Goal: Task Accomplishment & Management: Manage account settings

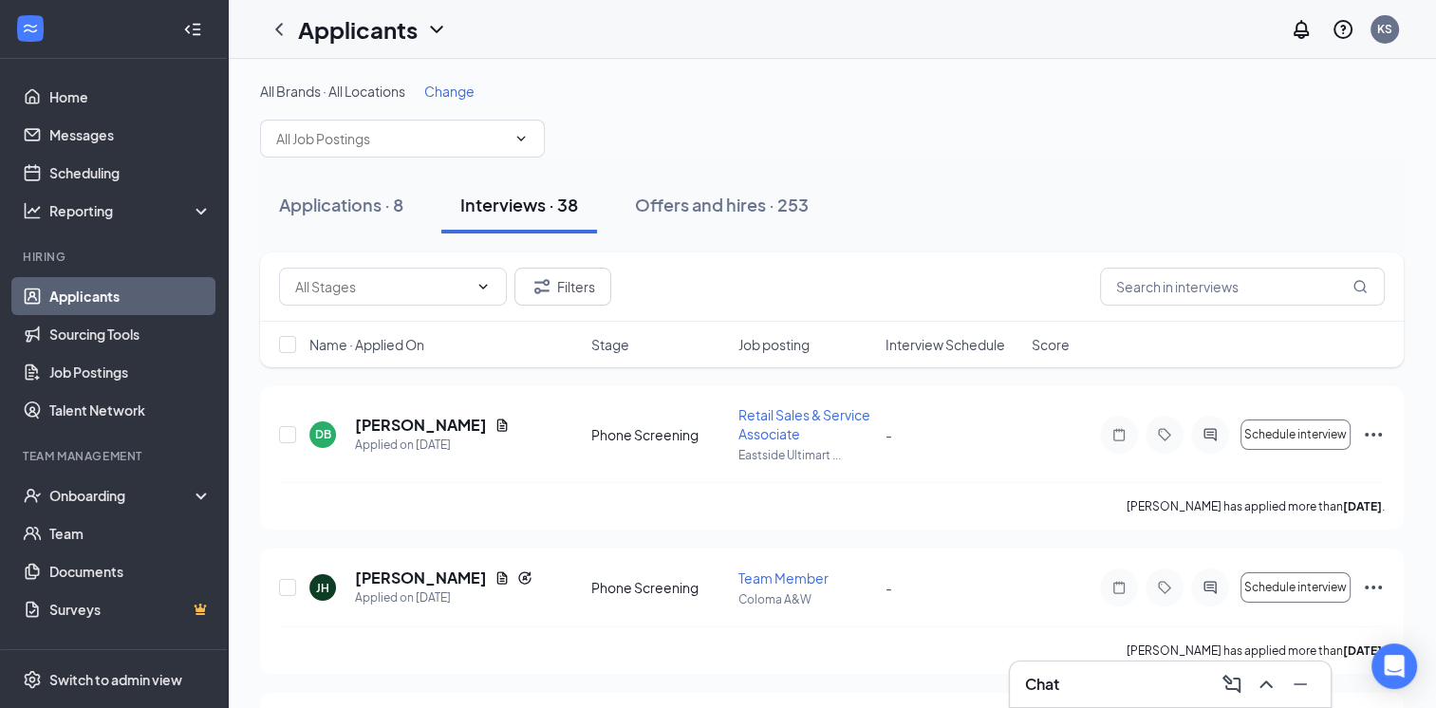
click at [95, 290] on link "Applicants" at bounding box center [130, 296] width 162 height 38
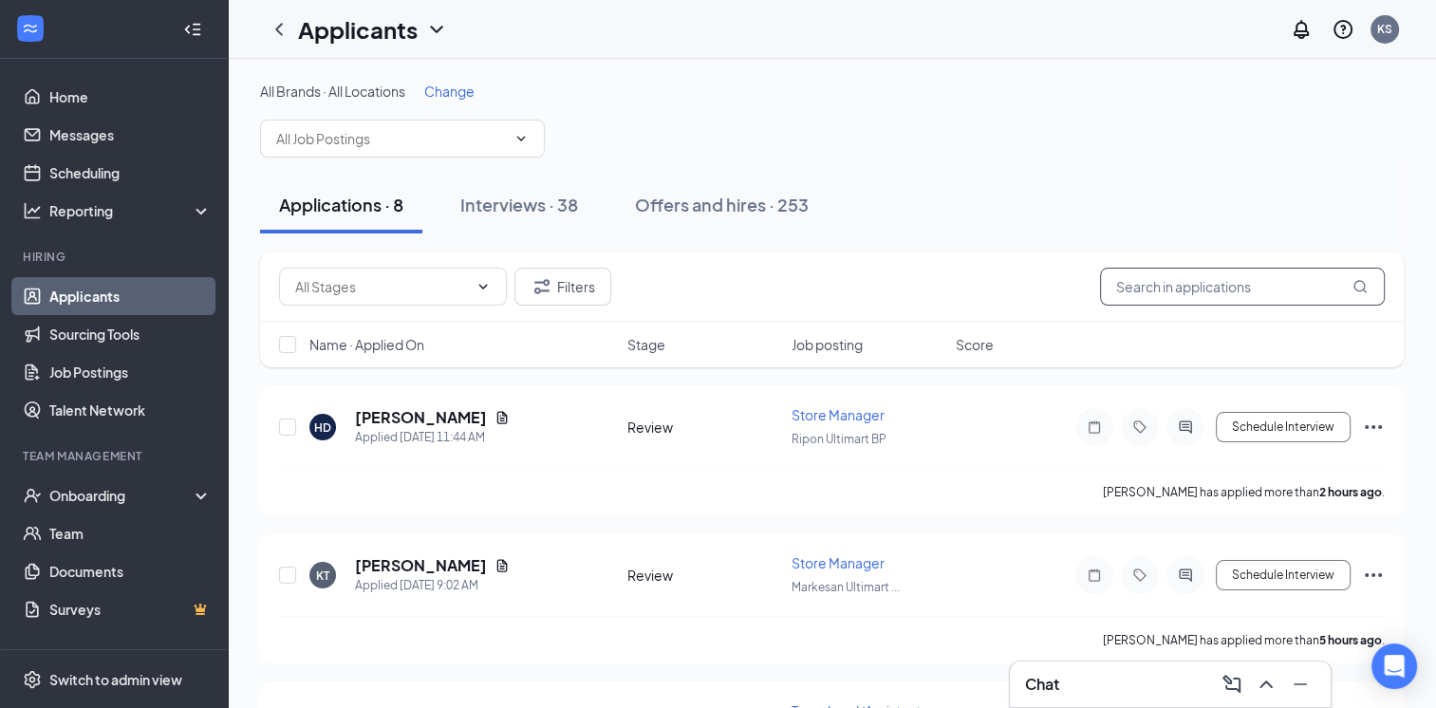
click at [1234, 288] on input "text" at bounding box center [1242, 287] width 285 height 38
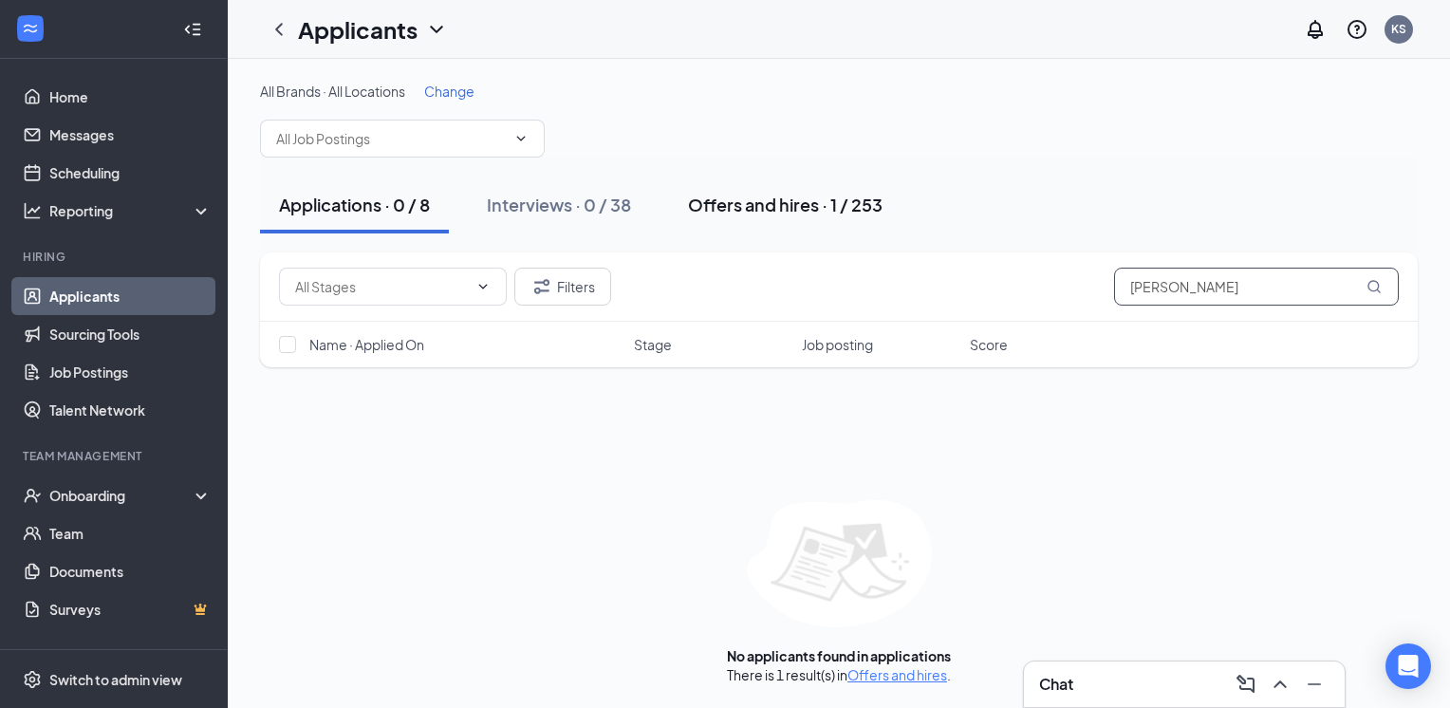
type input "[PERSON_NAME]"
click at [765, 203] on div "Offers and hires · 1 / 253" at bounding box center [785, 205] width 195 height 24
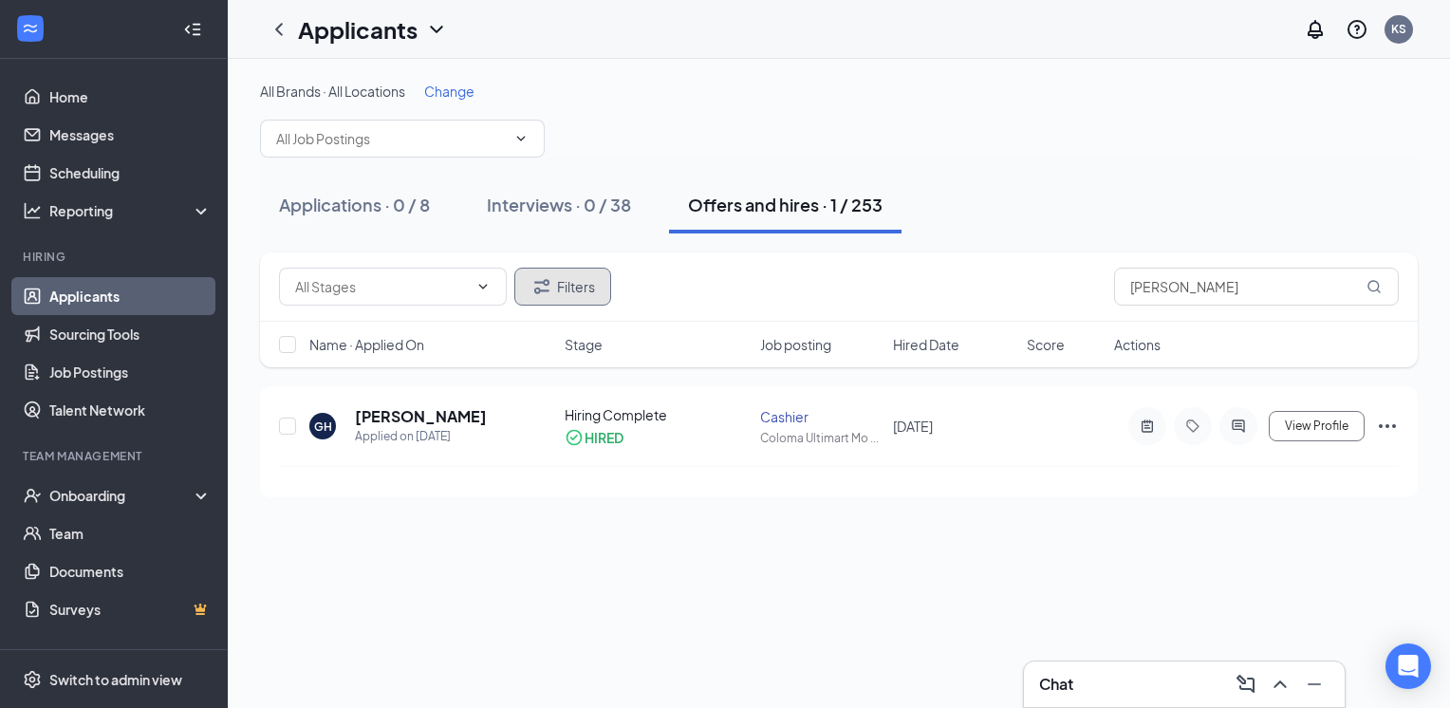
click at [548, 283] on icon "Filter" at bounding box center [541, 286] width 15 height 14
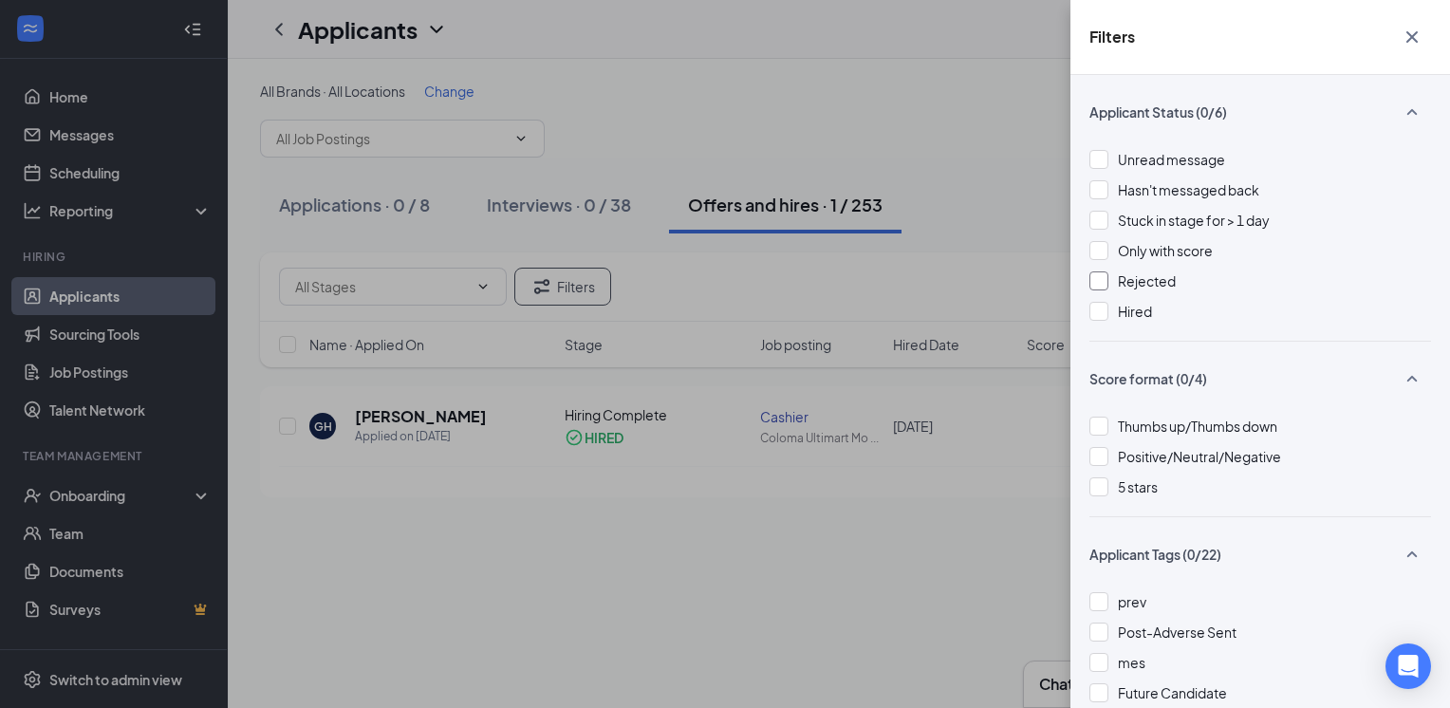
click at [1100, 279] on div at bounding box center [1098, 280] width 19 height 19
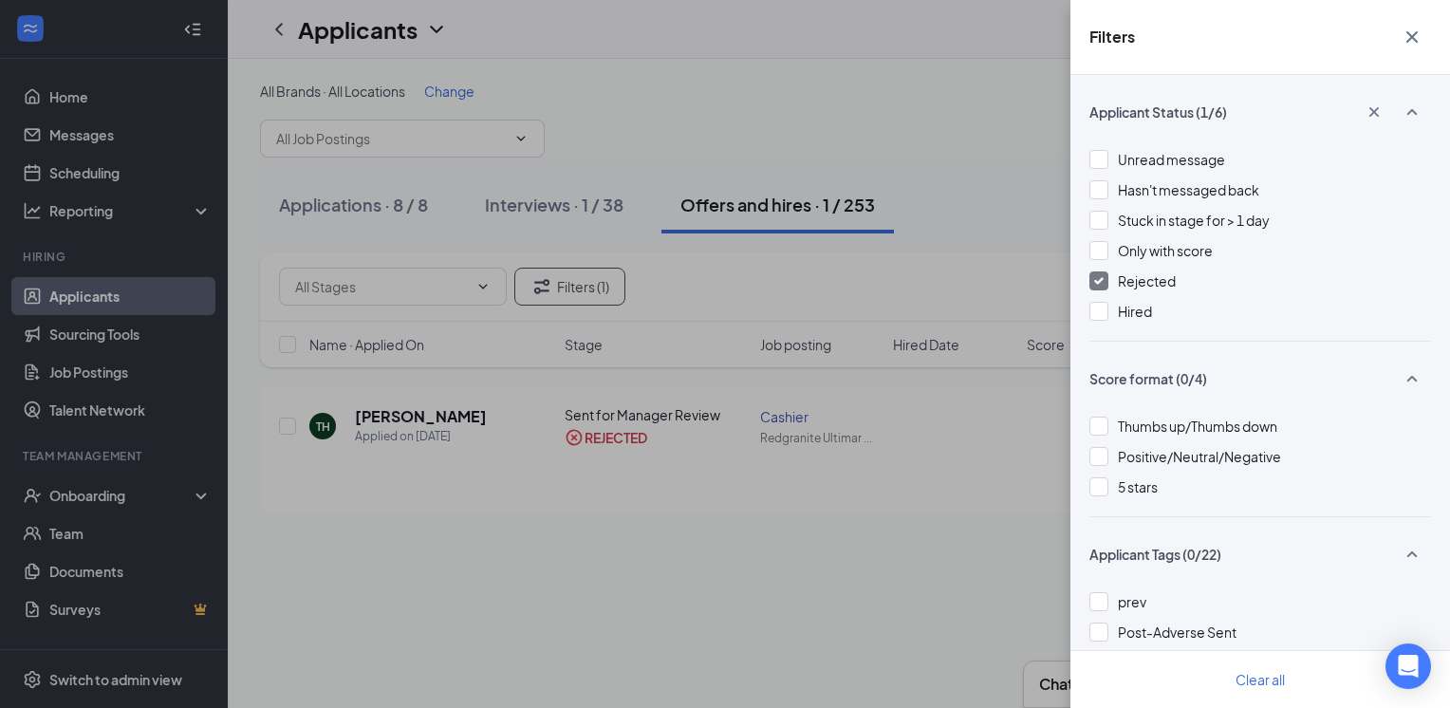
click at [865, 136] on div "Filters Applicant Status (1/6) Unread message Hasn't messaged back Stuck in sta…" at bounding box center [725, 354] width 1450 height 708
click at [1412, 38] on icon "Cross" at bounding box center [1411, 36] width 11 height 11
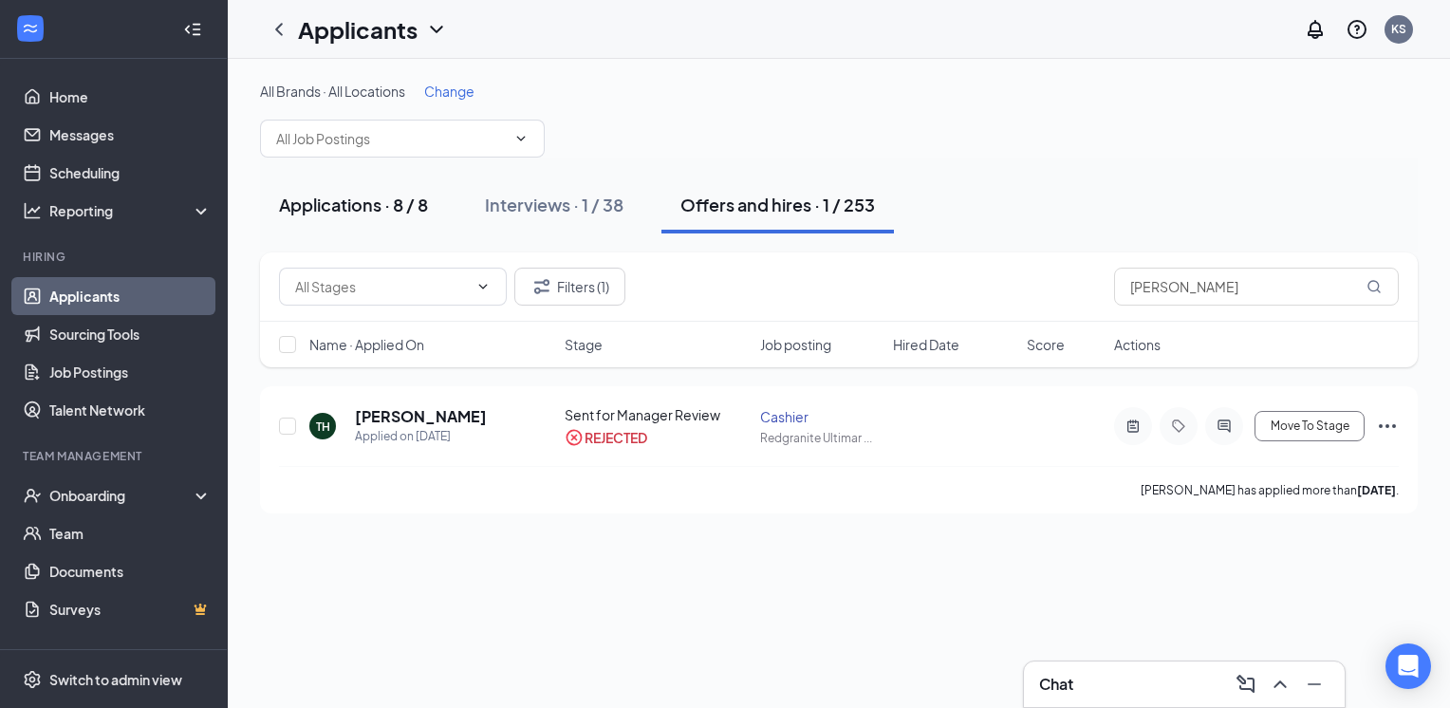
click at [340, 211] on div "Applications · 8 / 8" at bounding box center [353, 205] width 149 height 24
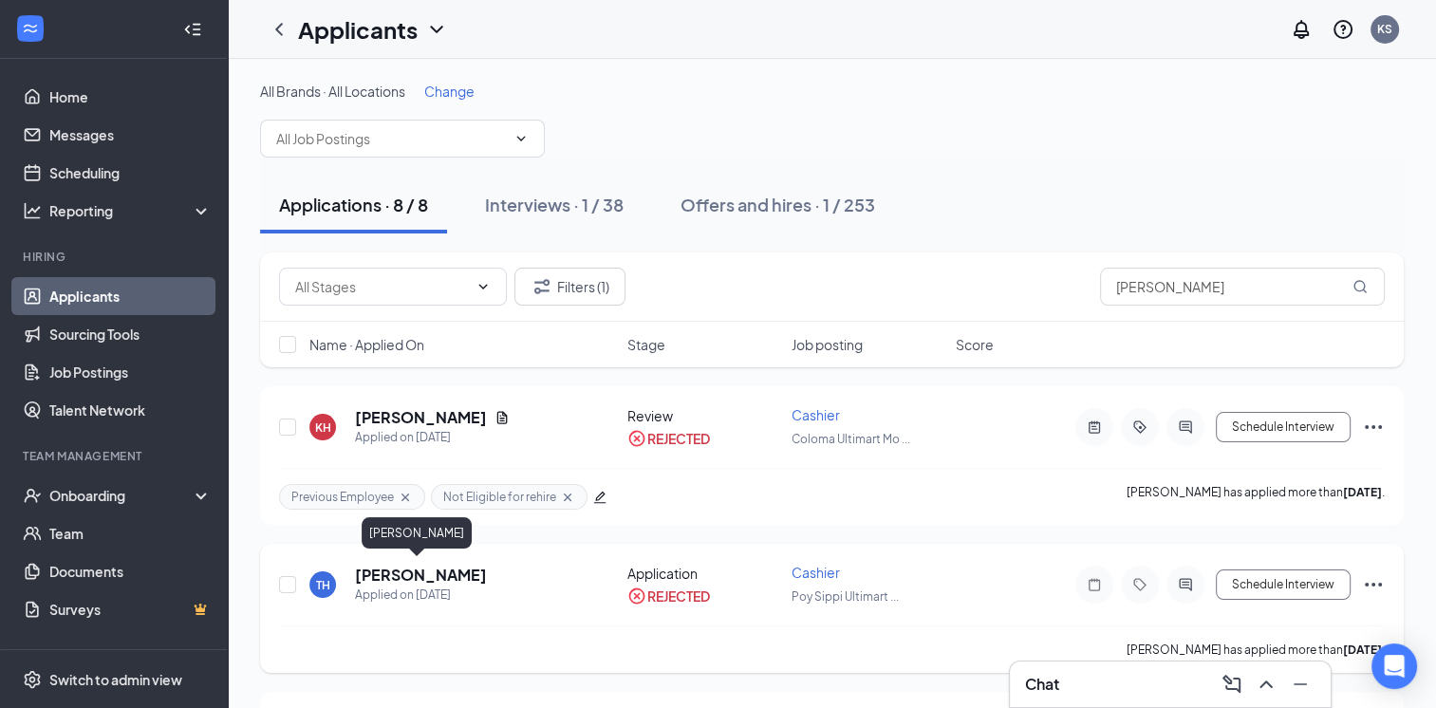
click at [403, 574] on h5 "[PERSON_NAME]" at bounding box center [421, 575] width 132 height 21
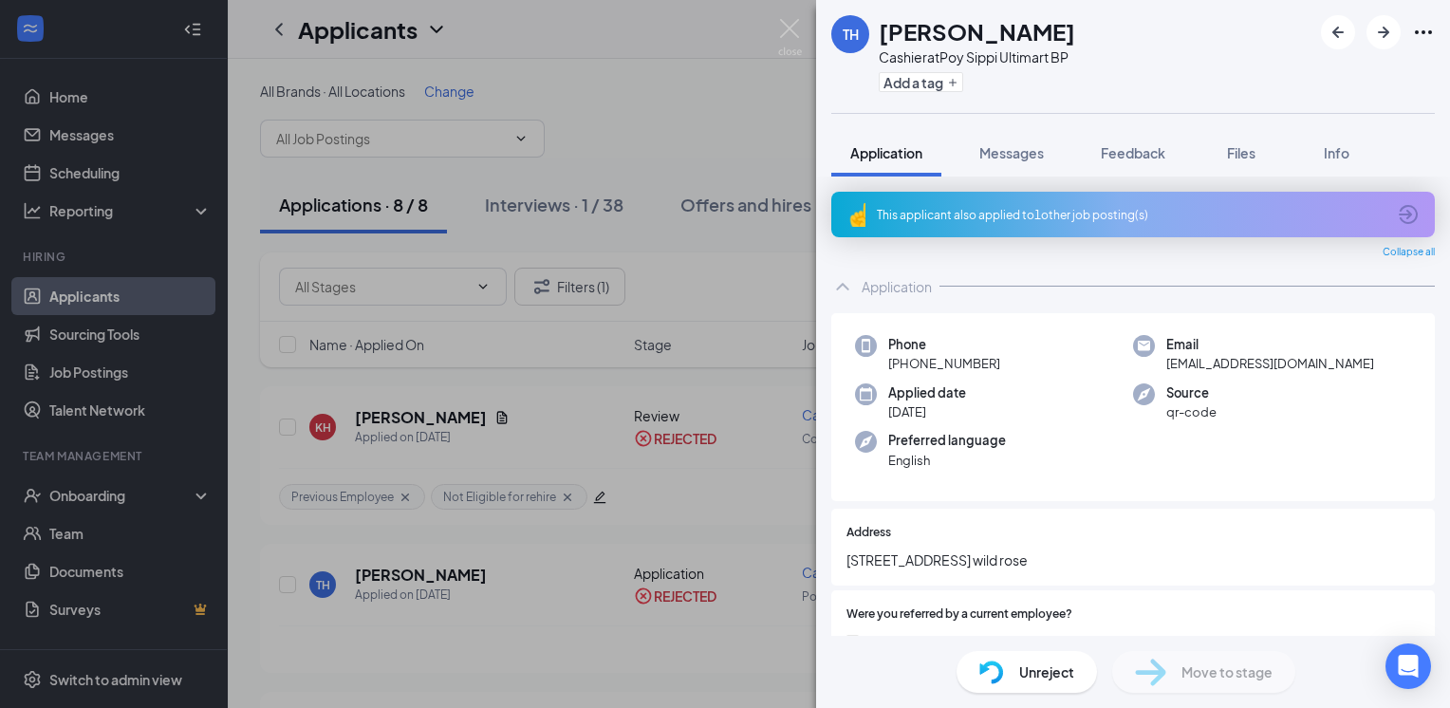
click at [1400, 210] on icon "ArrowCircle" at bounding box center [1408, 214] width 19 height 19
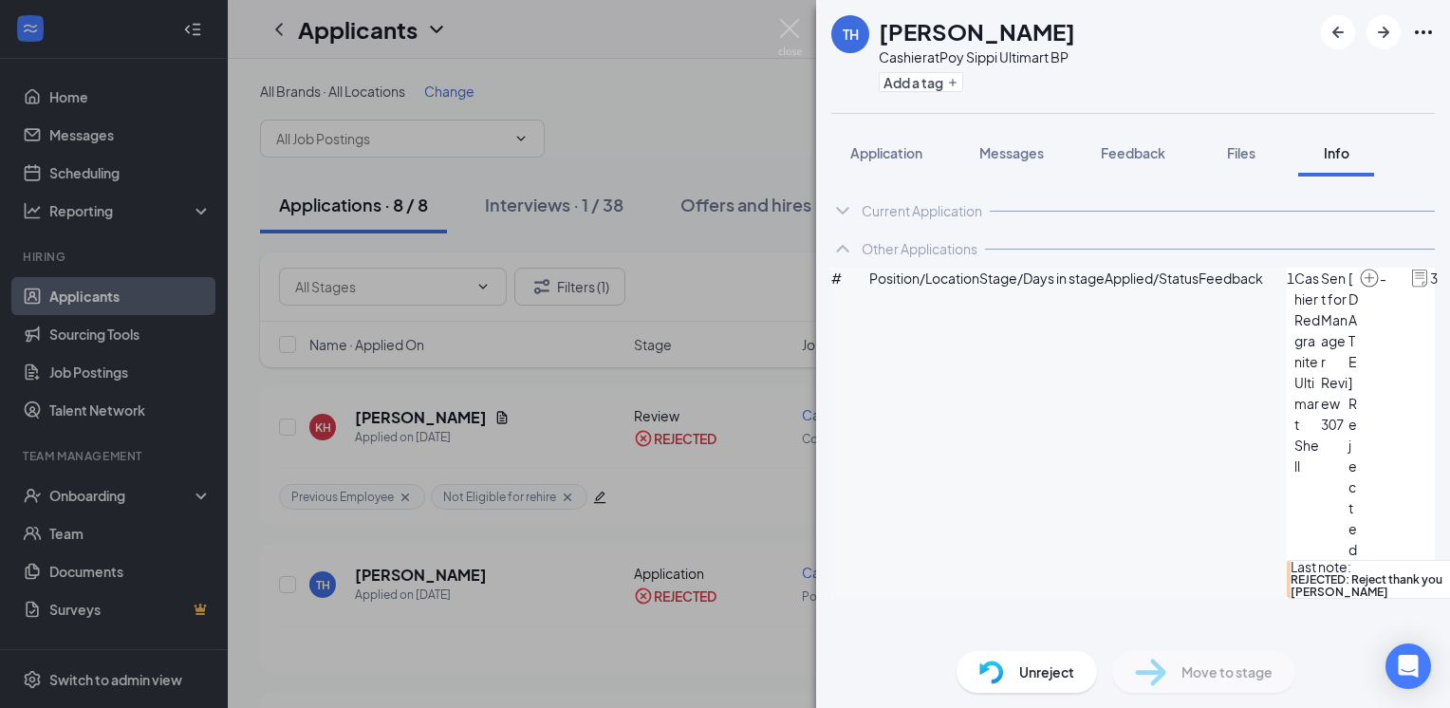
click at [841, 206] on icon "ChevronDown" at bounding box center [842, 210] width 23 height 23
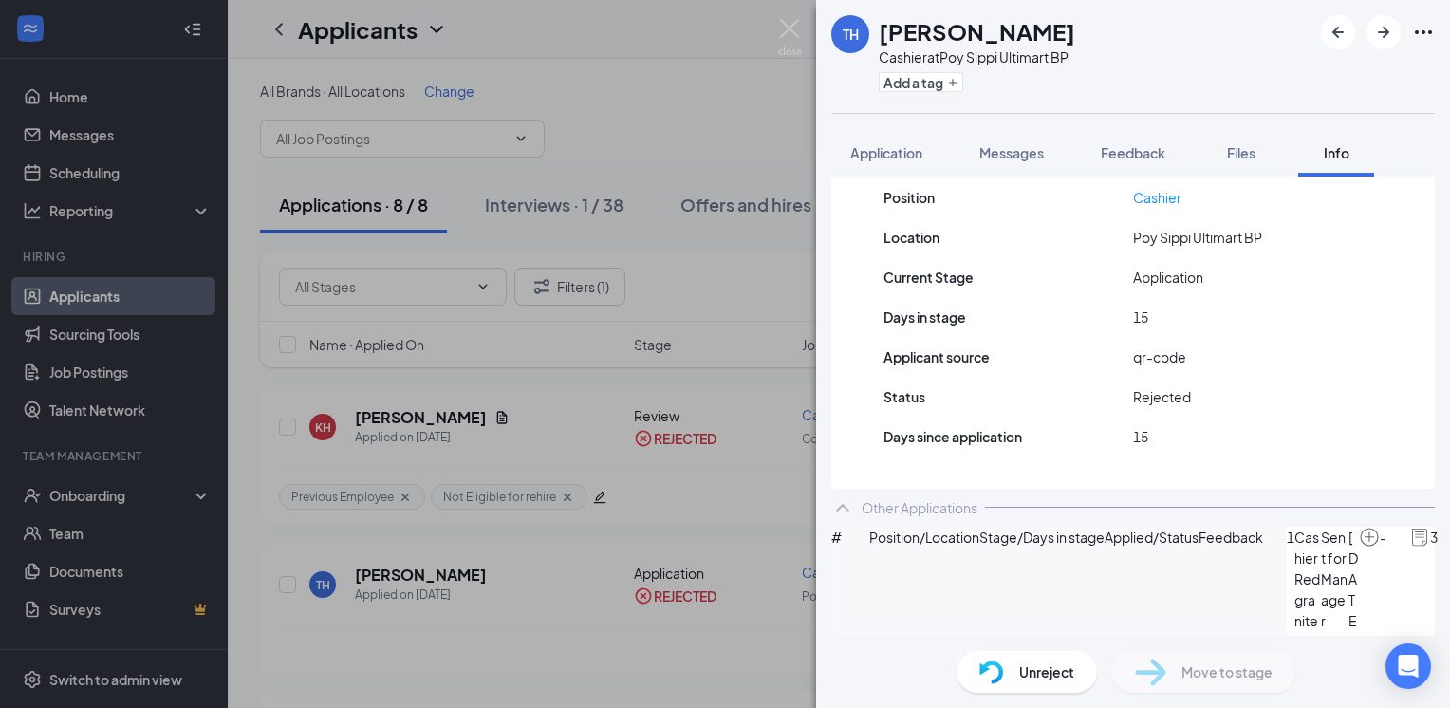
scroll to position [285, 0]
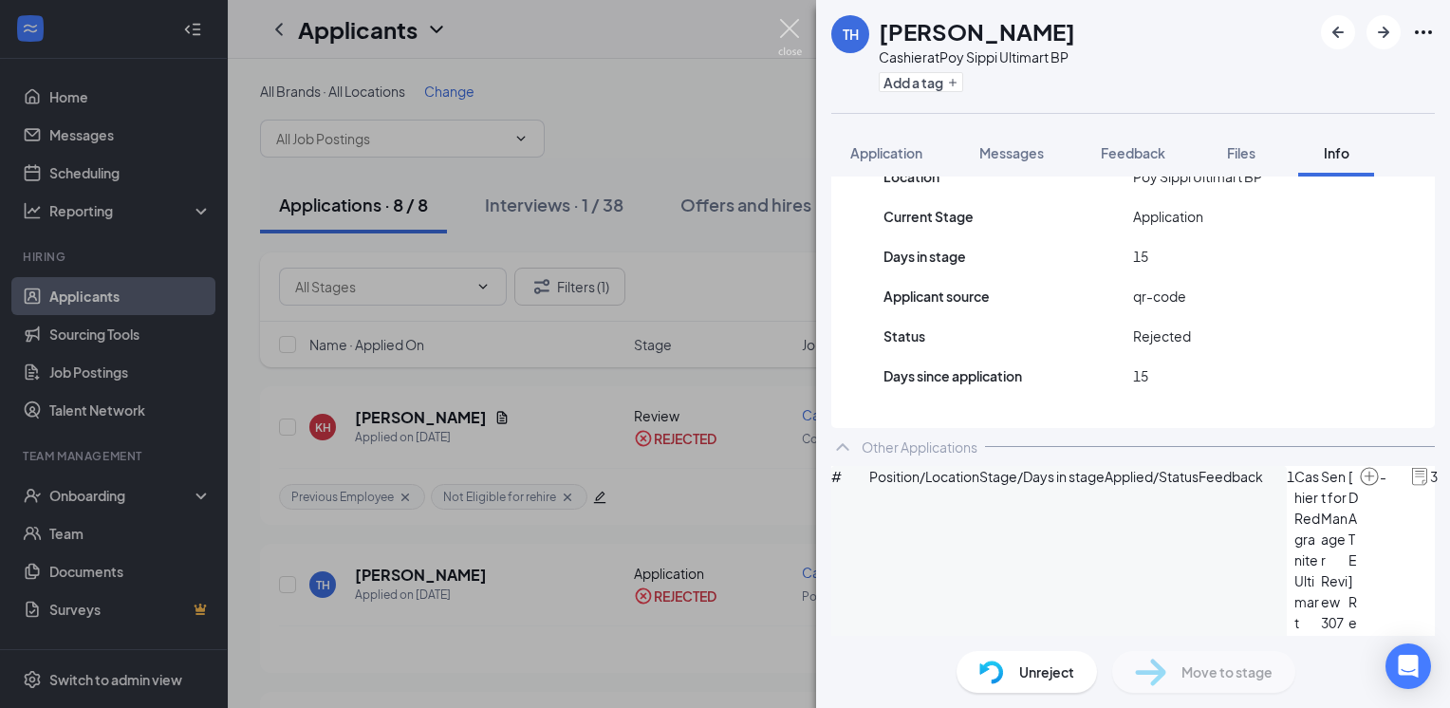
click at [794, 19] on img at bounding box center [790, 37] width 24 height 37
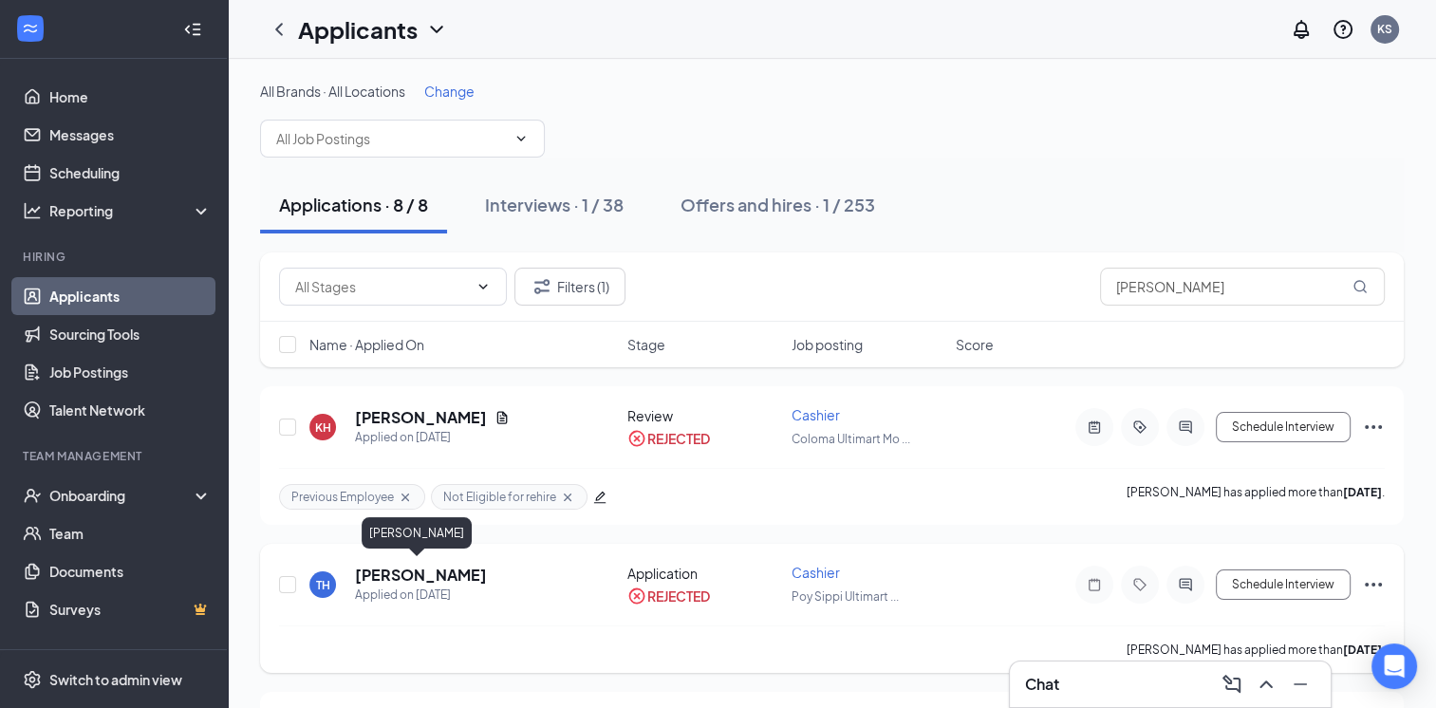
click at [420, 571] on h5 "[PERSON_NAME]" at bounding box center [421, 575] width 132 height 21
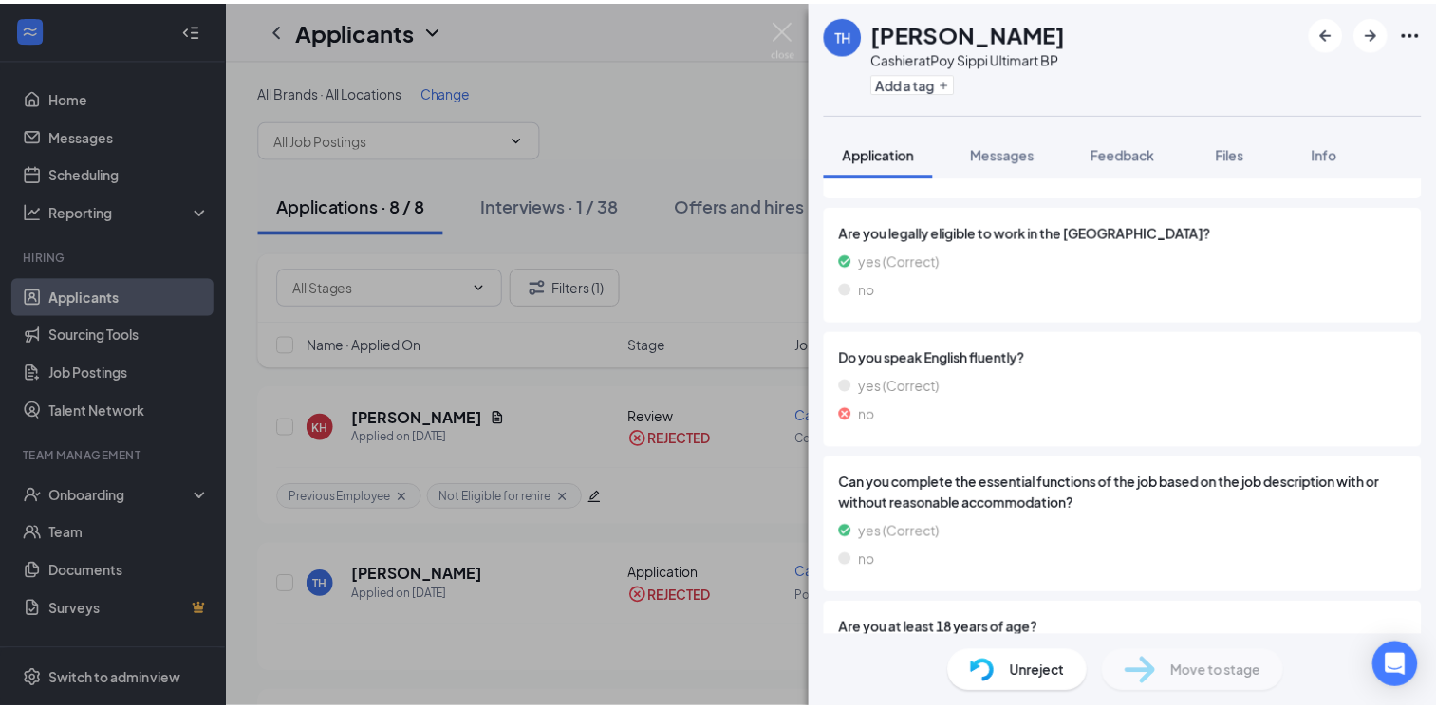
scroll to position [1794, 0]
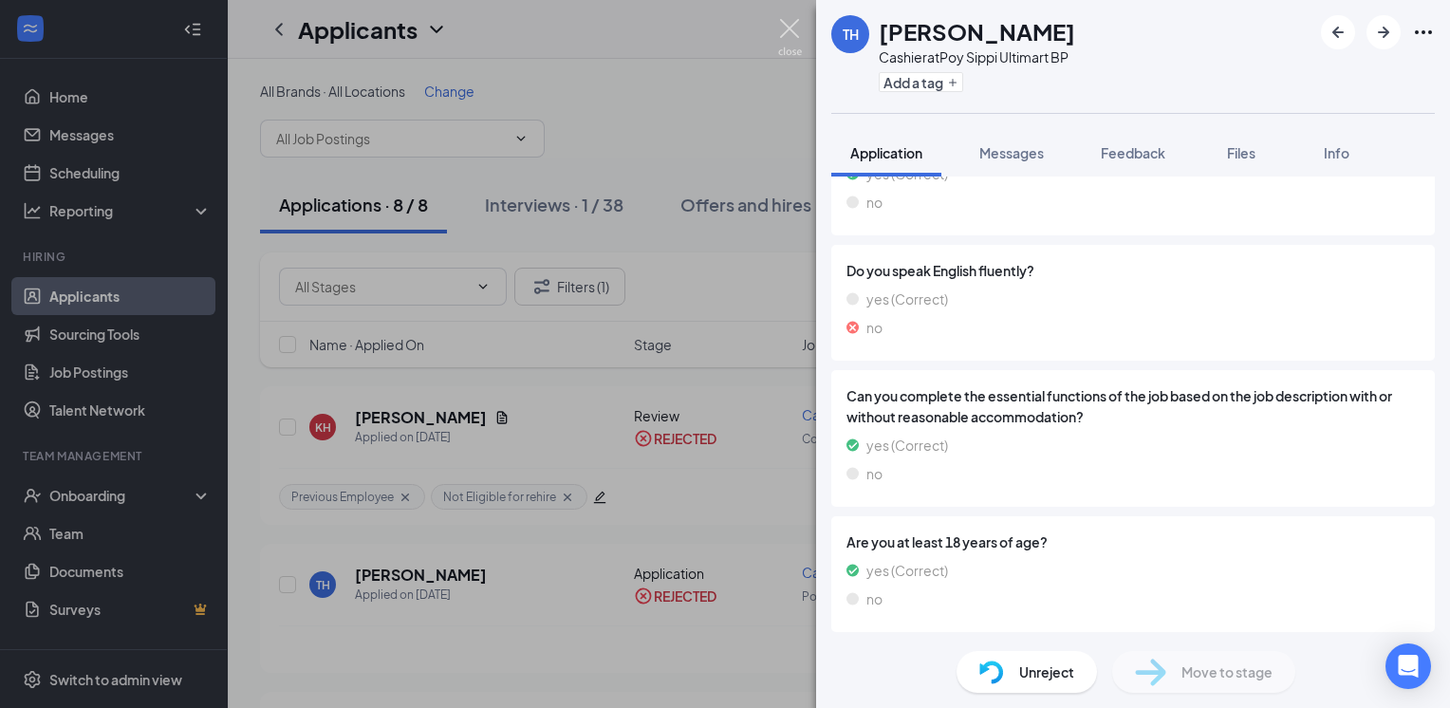
click at [794, 24] on img at bounding box center [790, 37] width 24 height 37
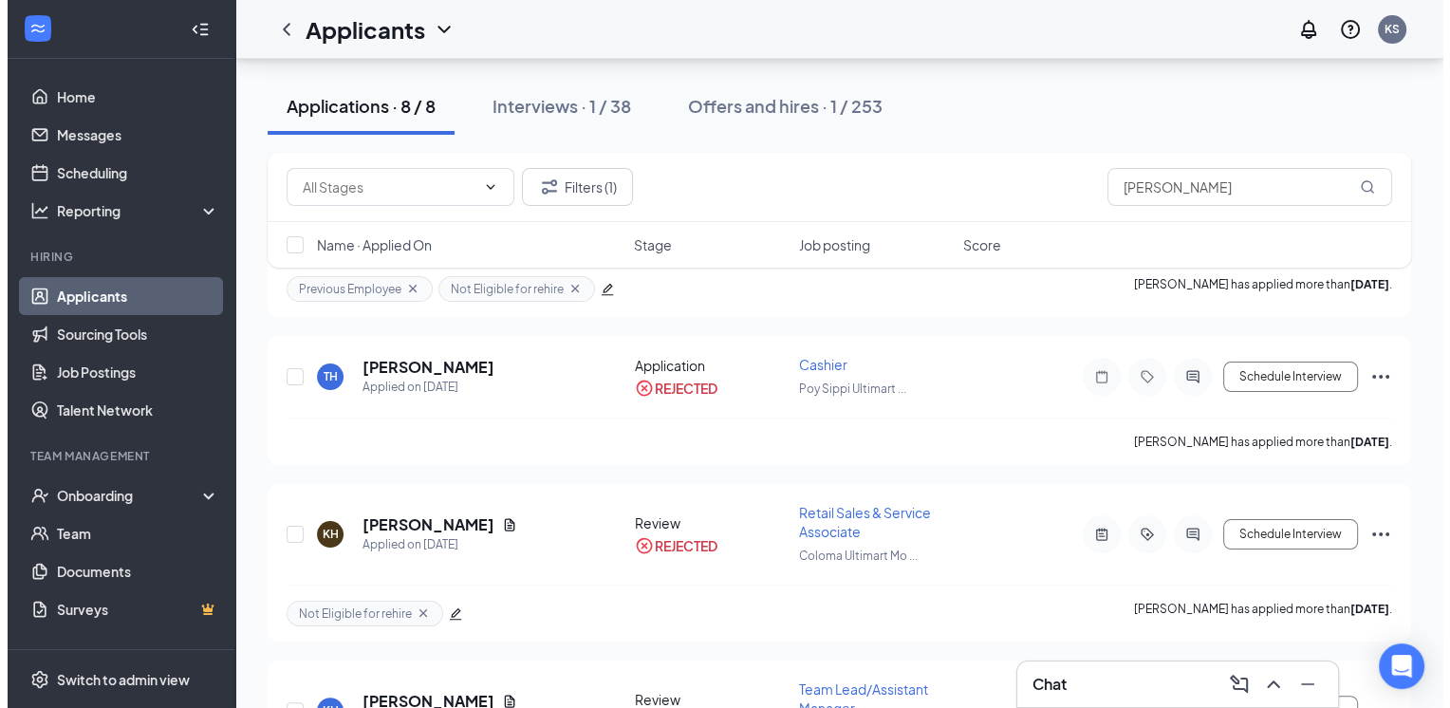
scroll to position [163, 0]
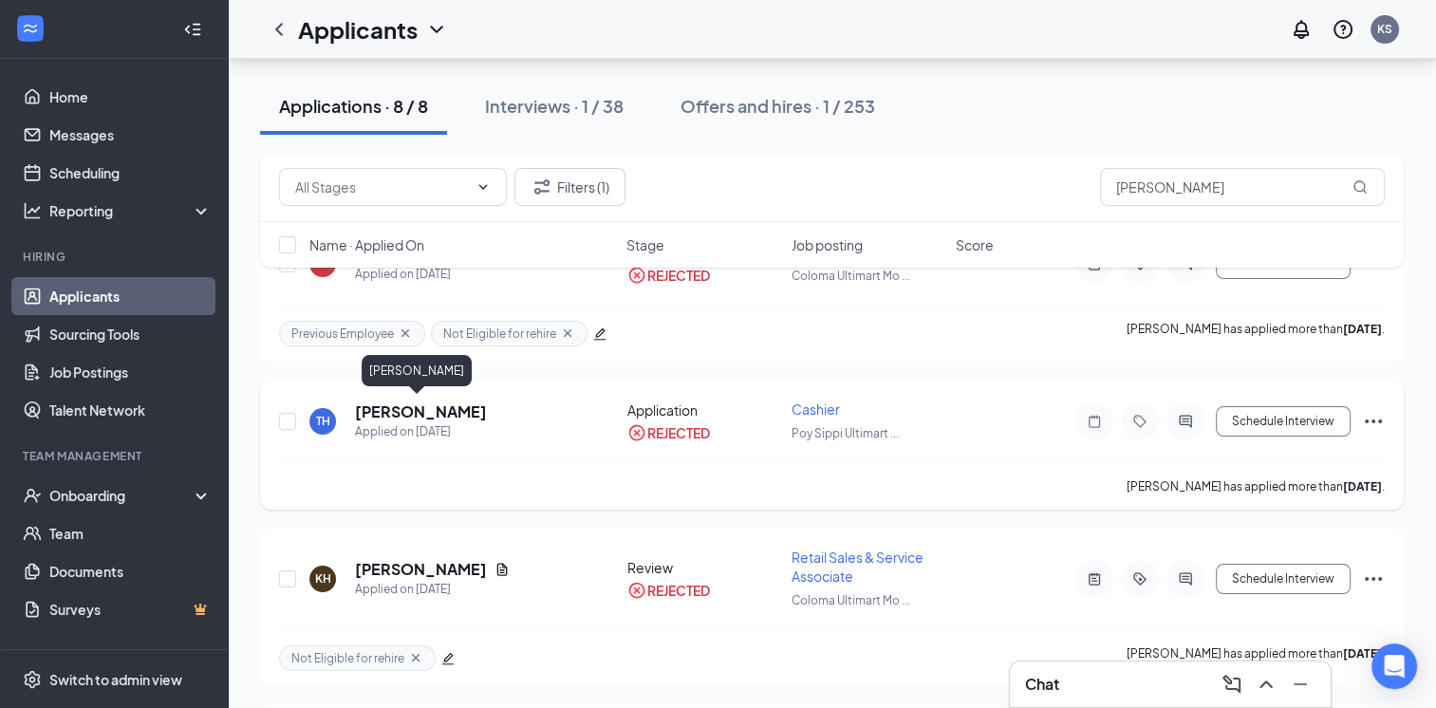
click at [408, 404] on h5 "[PERSON_NAME]" at bounding box center [421, 411] width 132 height 21
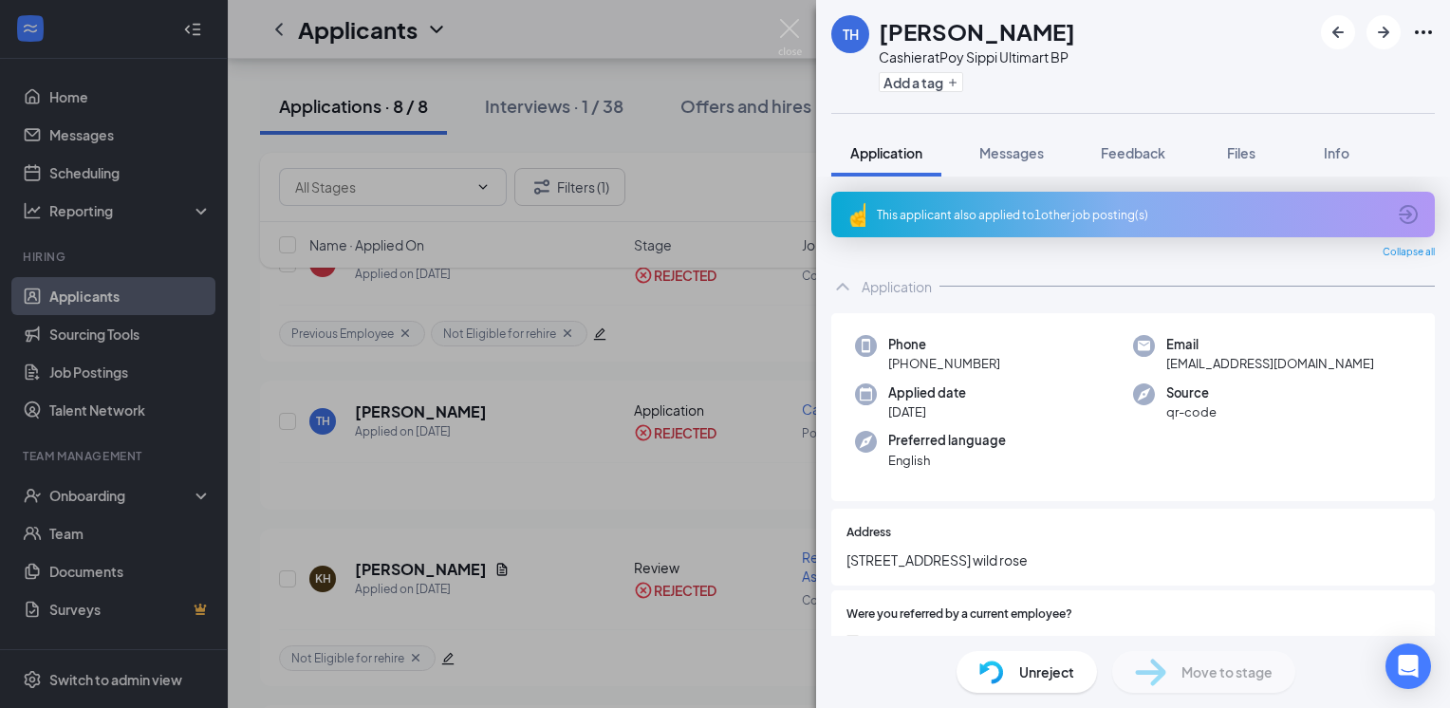
click at [1397, 213] on icon "ArrowCircle" at bounding box center [1408, 214] width 23 height 23
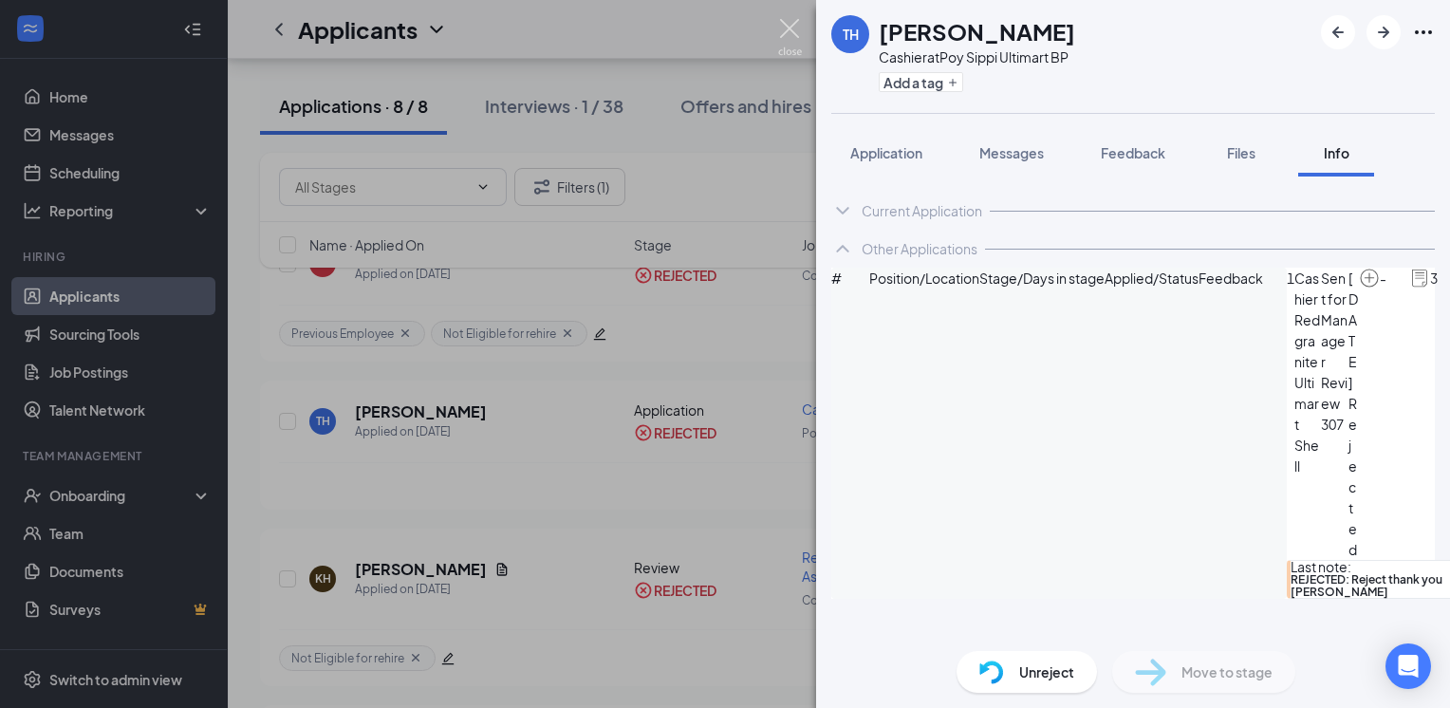
click at [789, 21] on img at bounding box center [790, 37] width 24 height 37
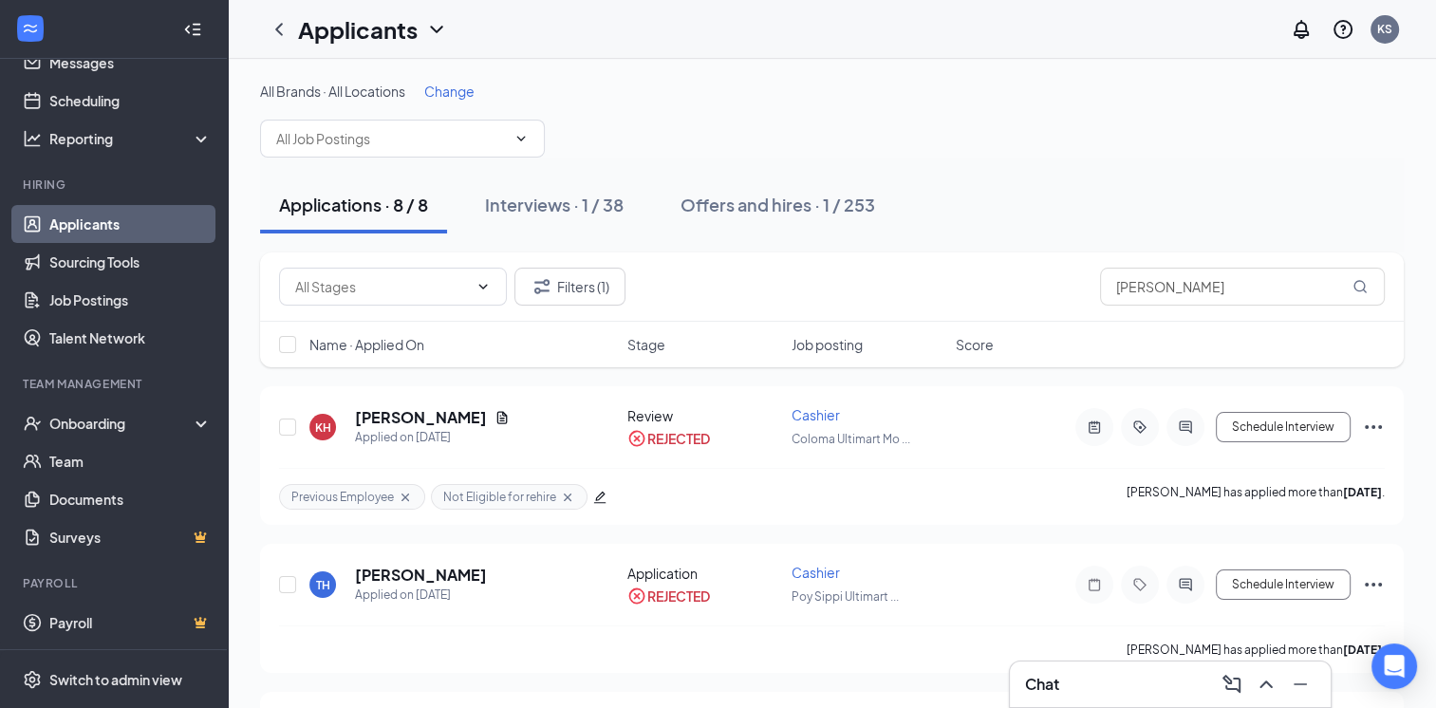
click at [109, 230] on link "Applicants" at bounding box center [130, 224] width 162 height 38
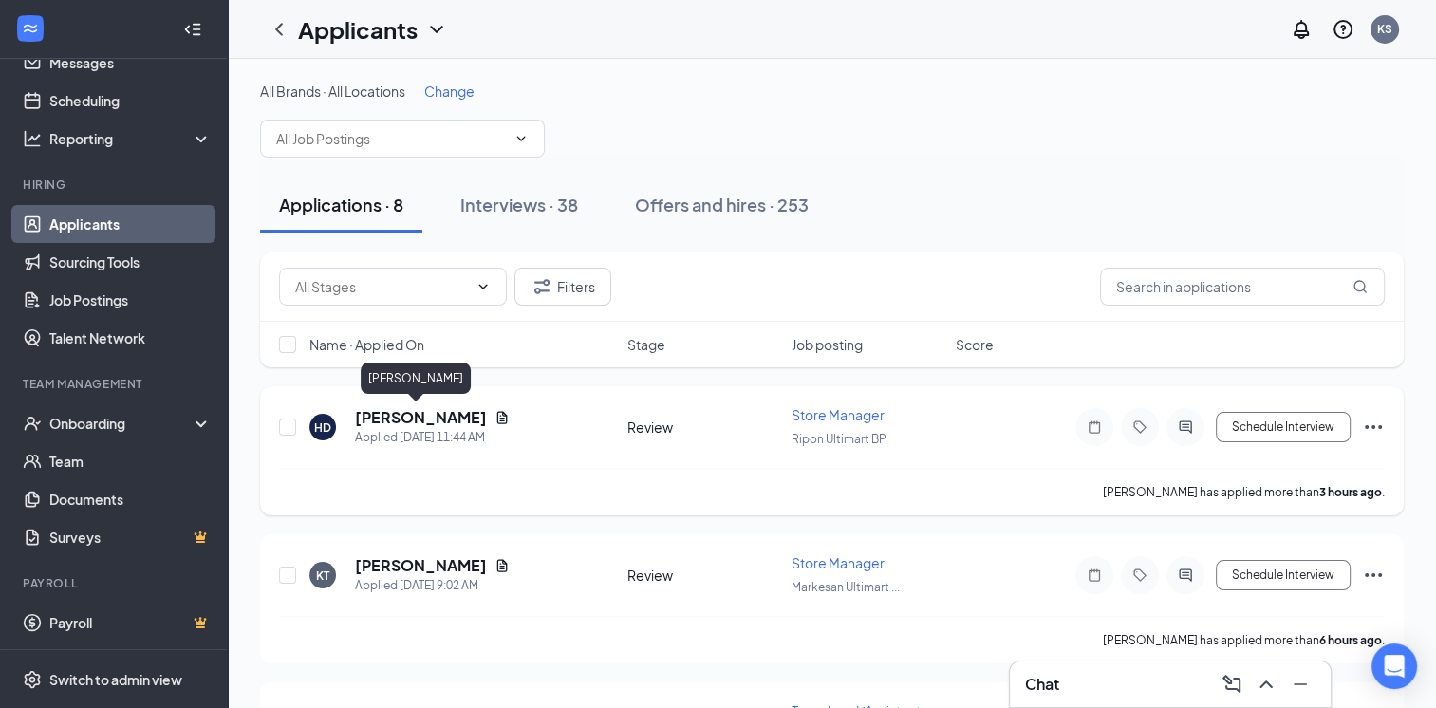
click at [423, 419] on h5 "[PERSON_NAME]" at bounding box center [421, 417] width 132 height 21
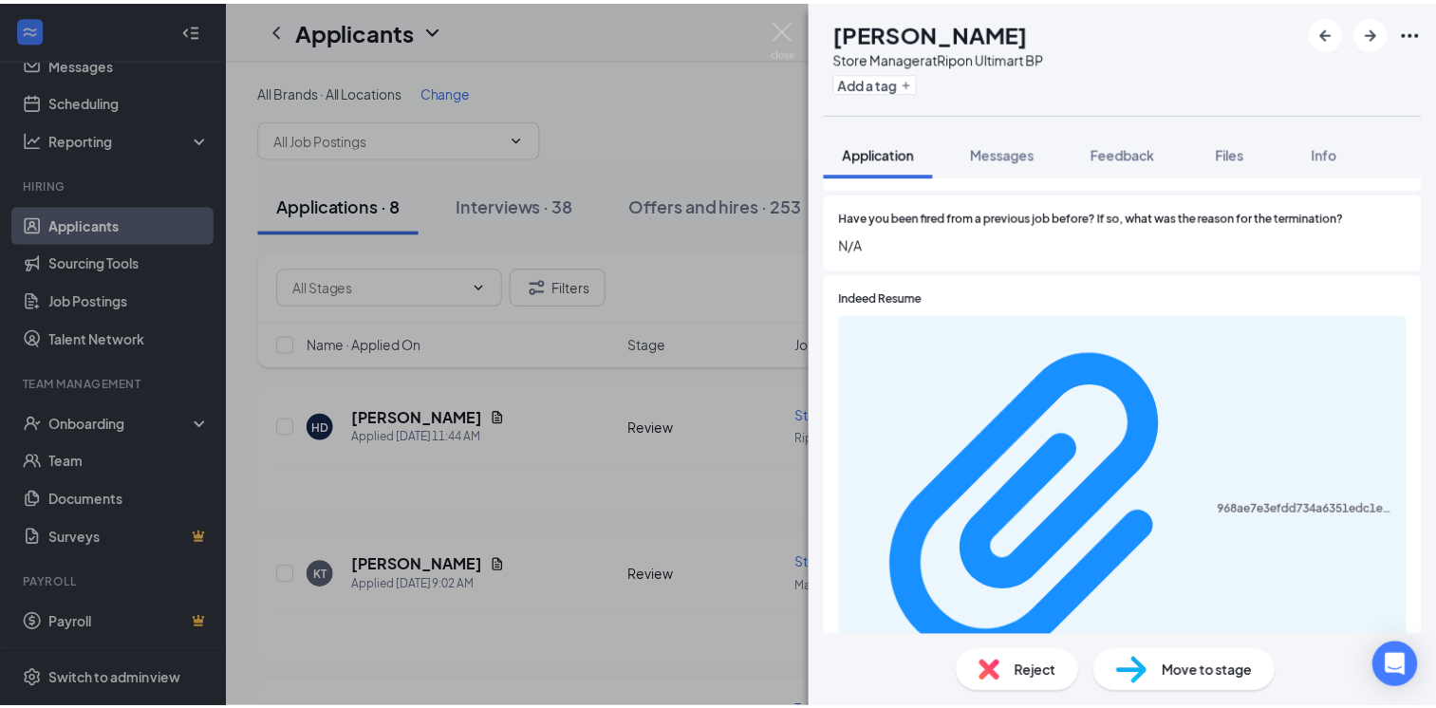
scroll to position [1386, 0]
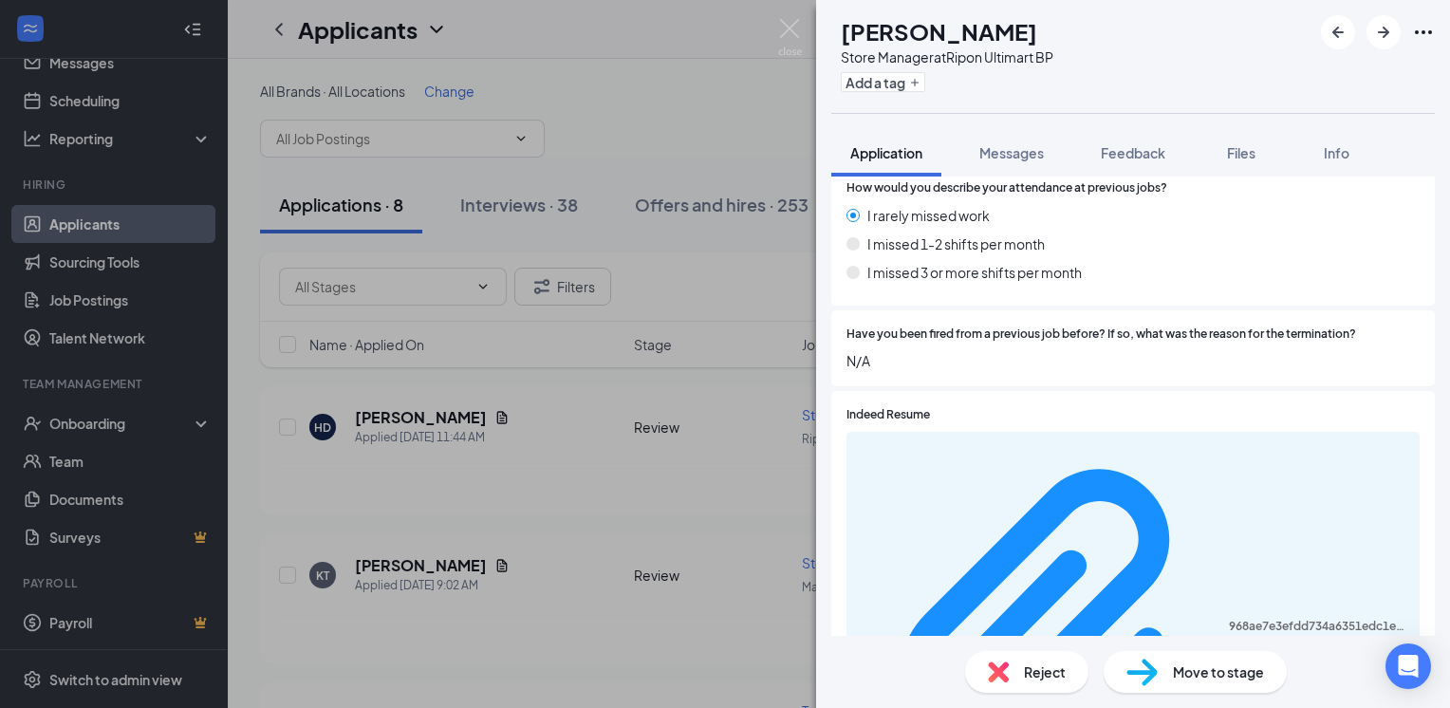
click at [797, 27] on img at bounding box center [790, 37] width 24 height 37
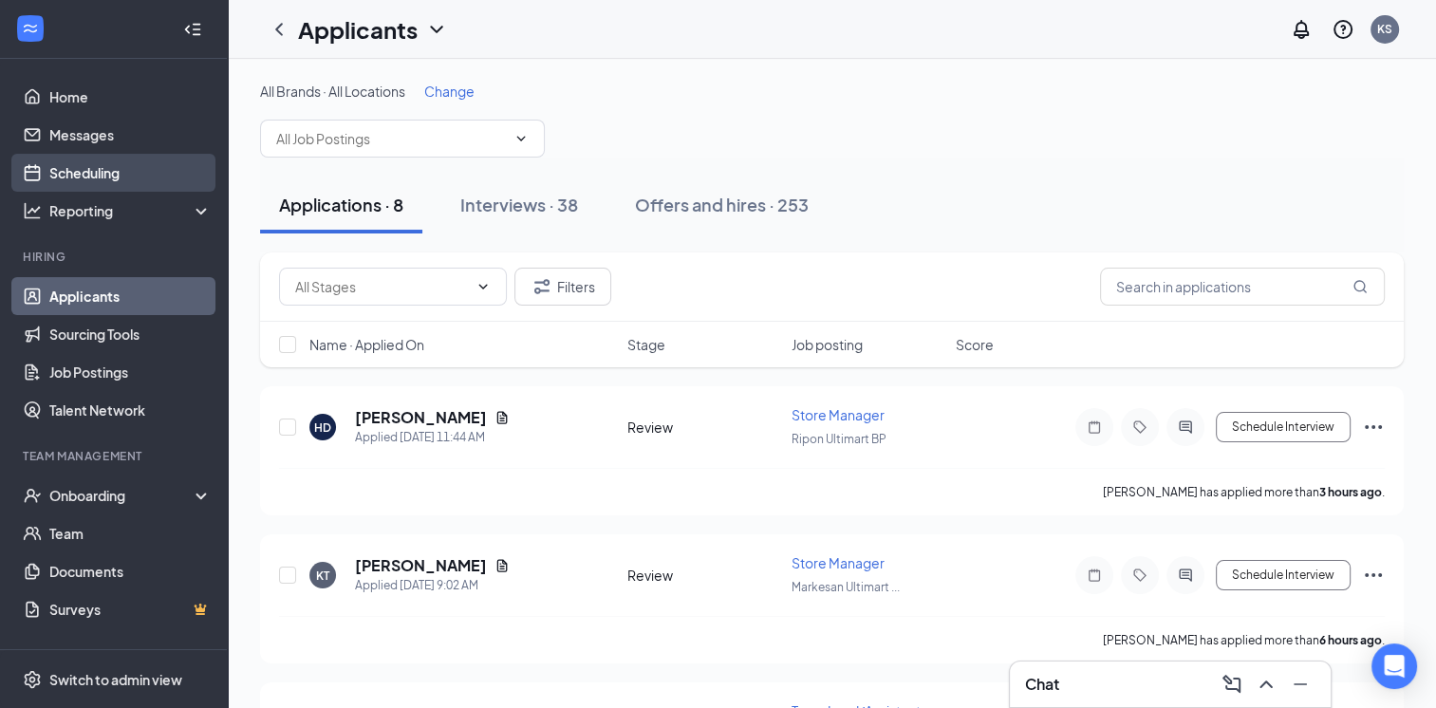
click at [92, 180] on link "Scheduling" at bounding box center [130, 173] width 162 height 38
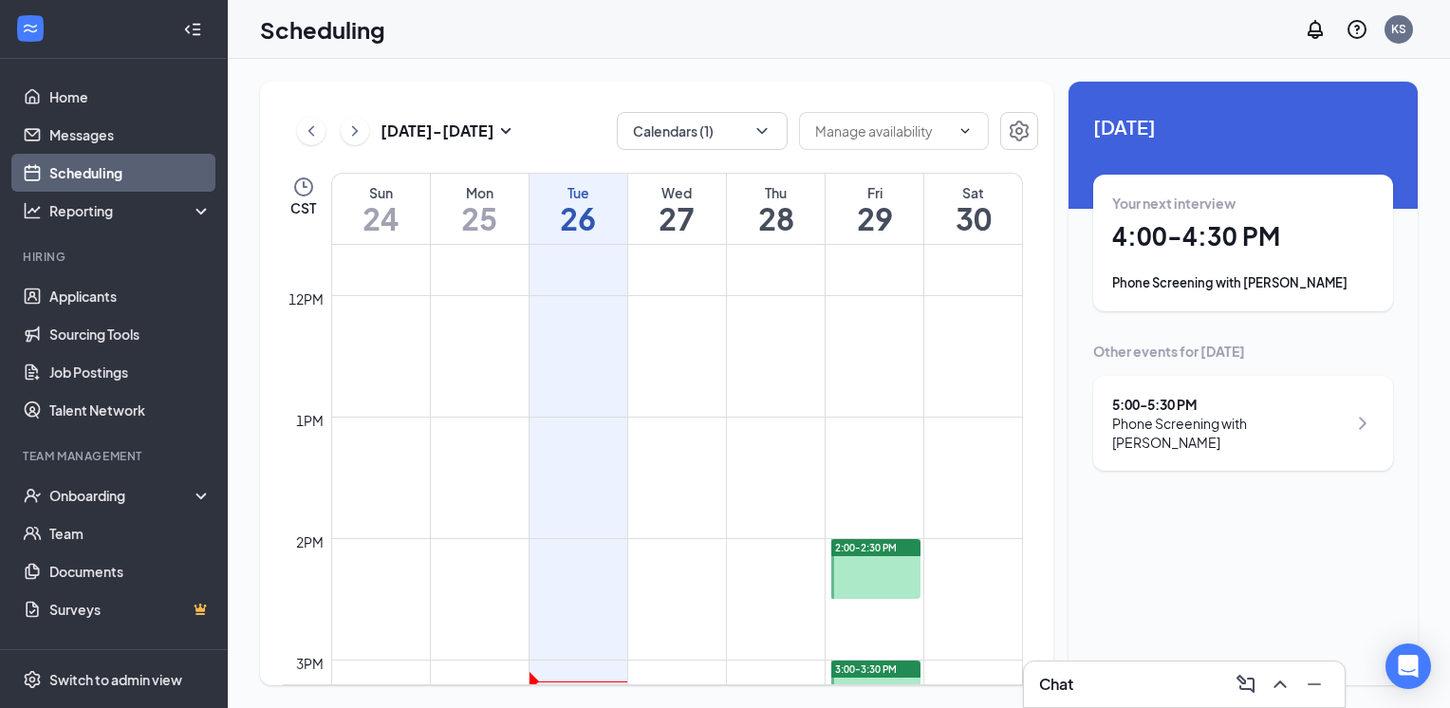
scroll to position [1787, 0]
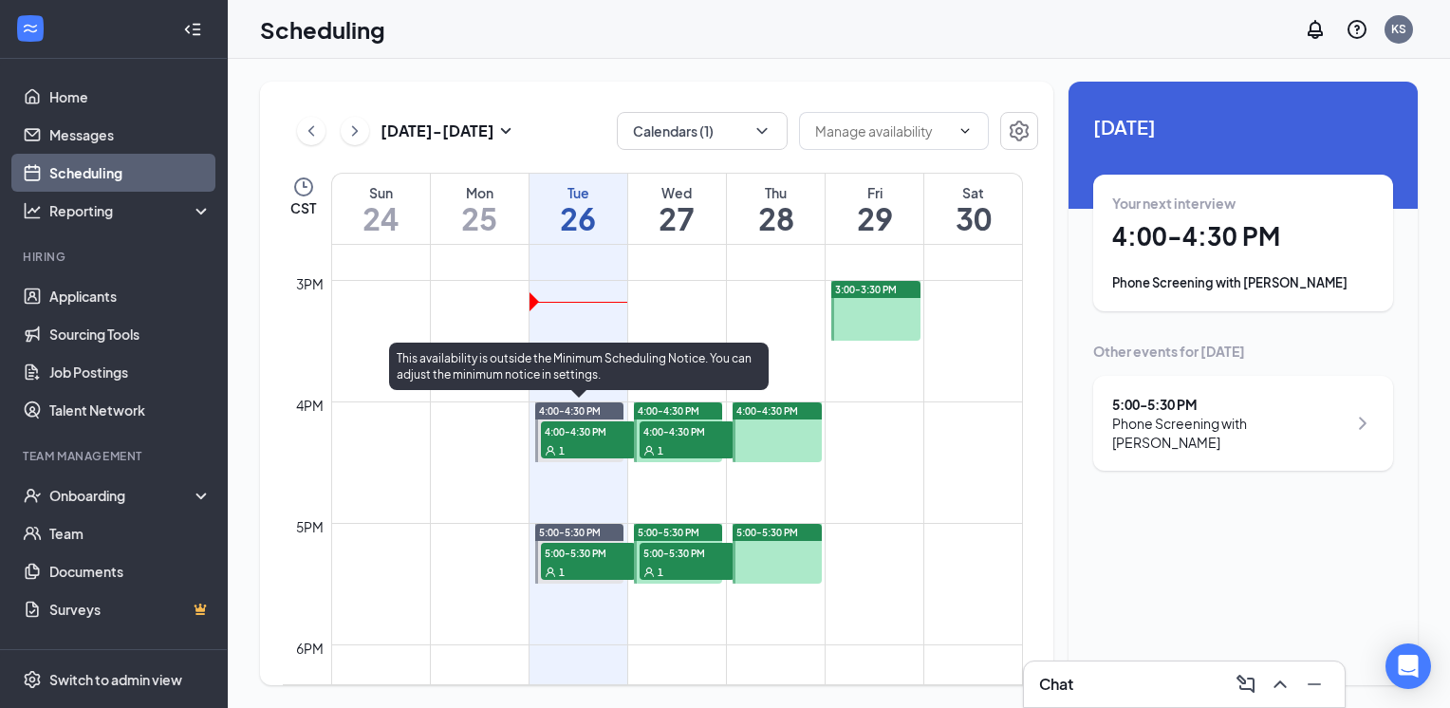
click at [614, 445] on div "1" at bounding box center [588, 449] width 95 height 19
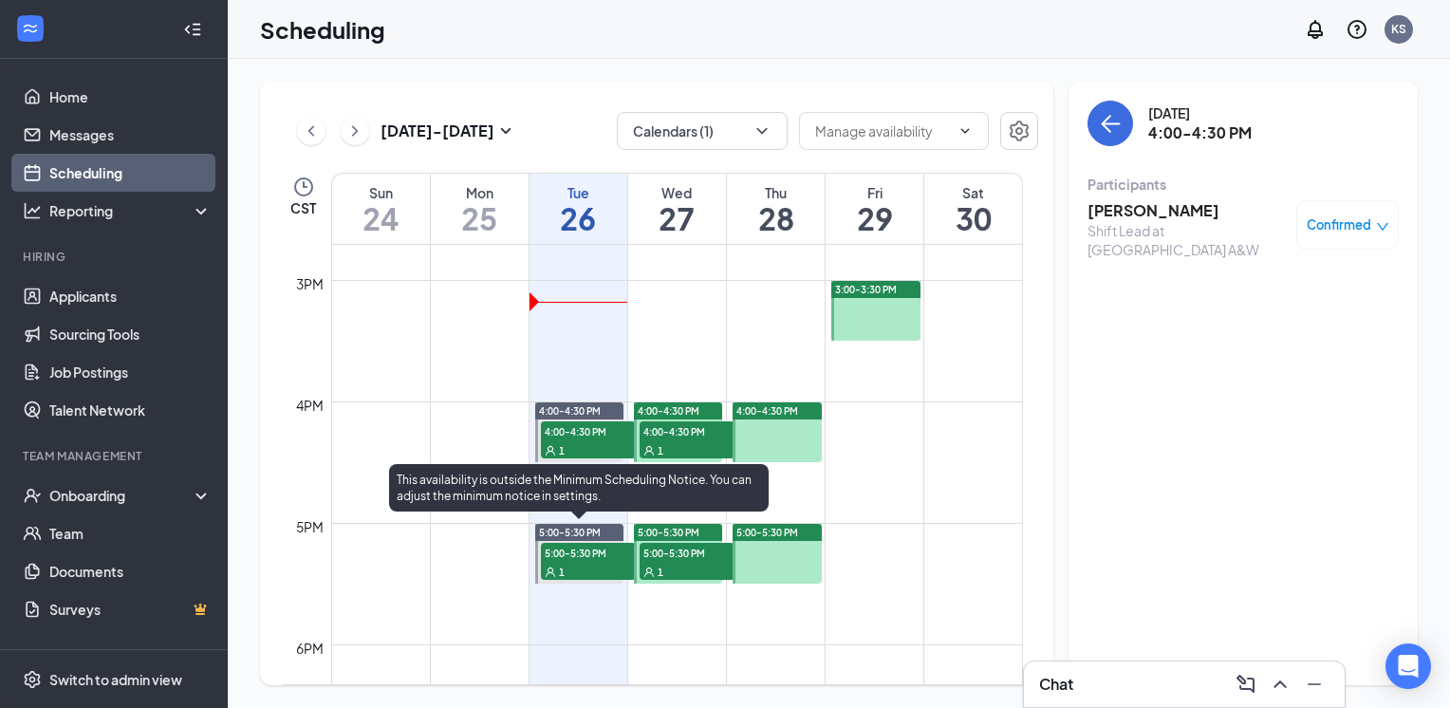
click at [590, 562] on div "1" at bounding box center [588, 571] width 95 height 19
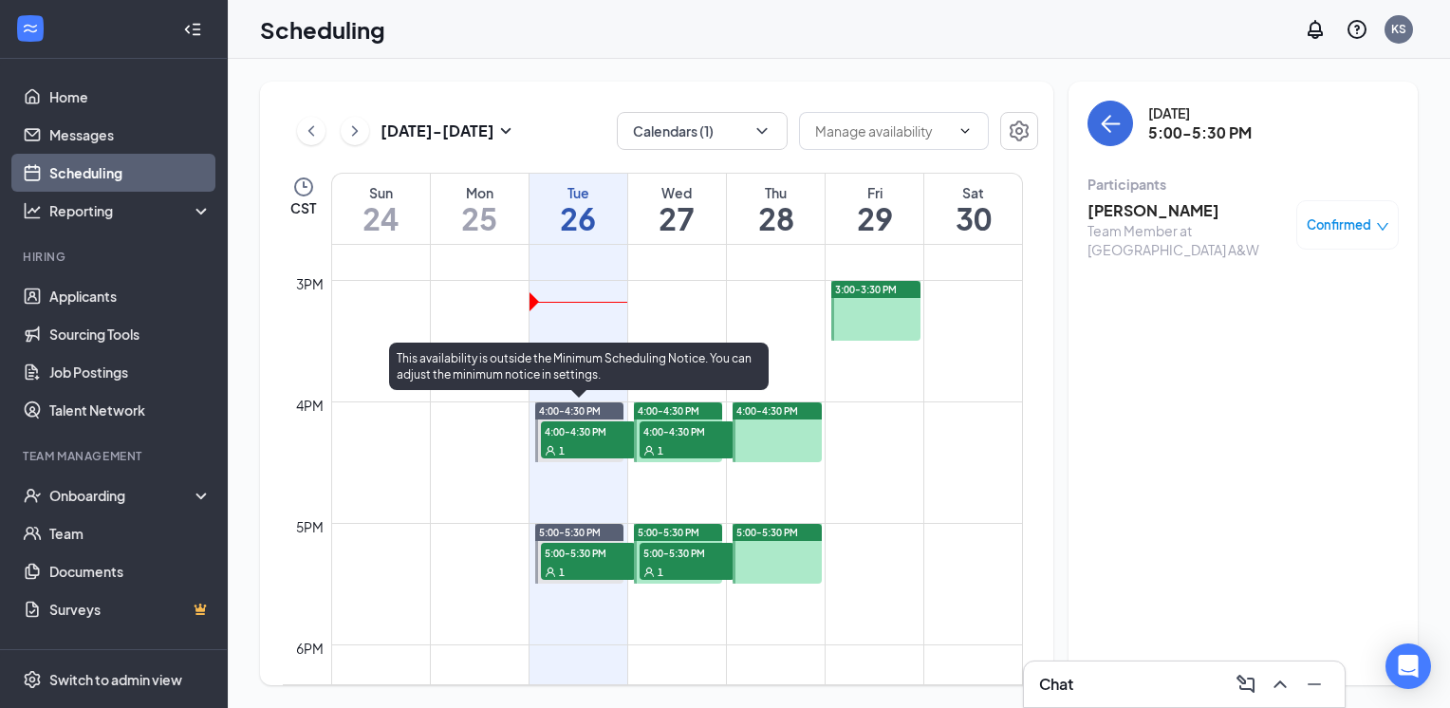
click at [579, 432] on span "4:00-4:30 PM" at bounding box center [588, 430] width 95 height 19
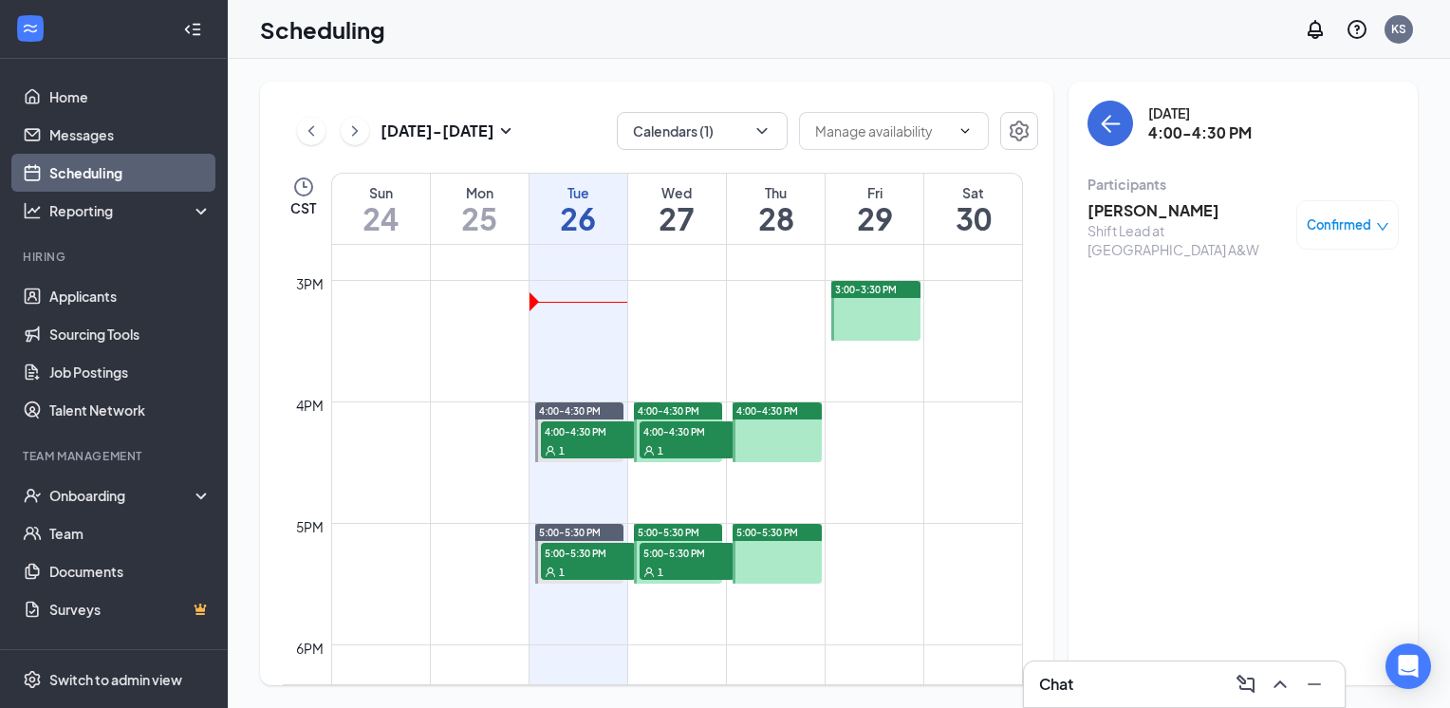
click at [676, 444] on div "1" at bounding box center [687, 449] width 95 height 19
click at [687, 558] on span "5:00-5:30 PM" at bounding box center [687, 552] width 95 height 19
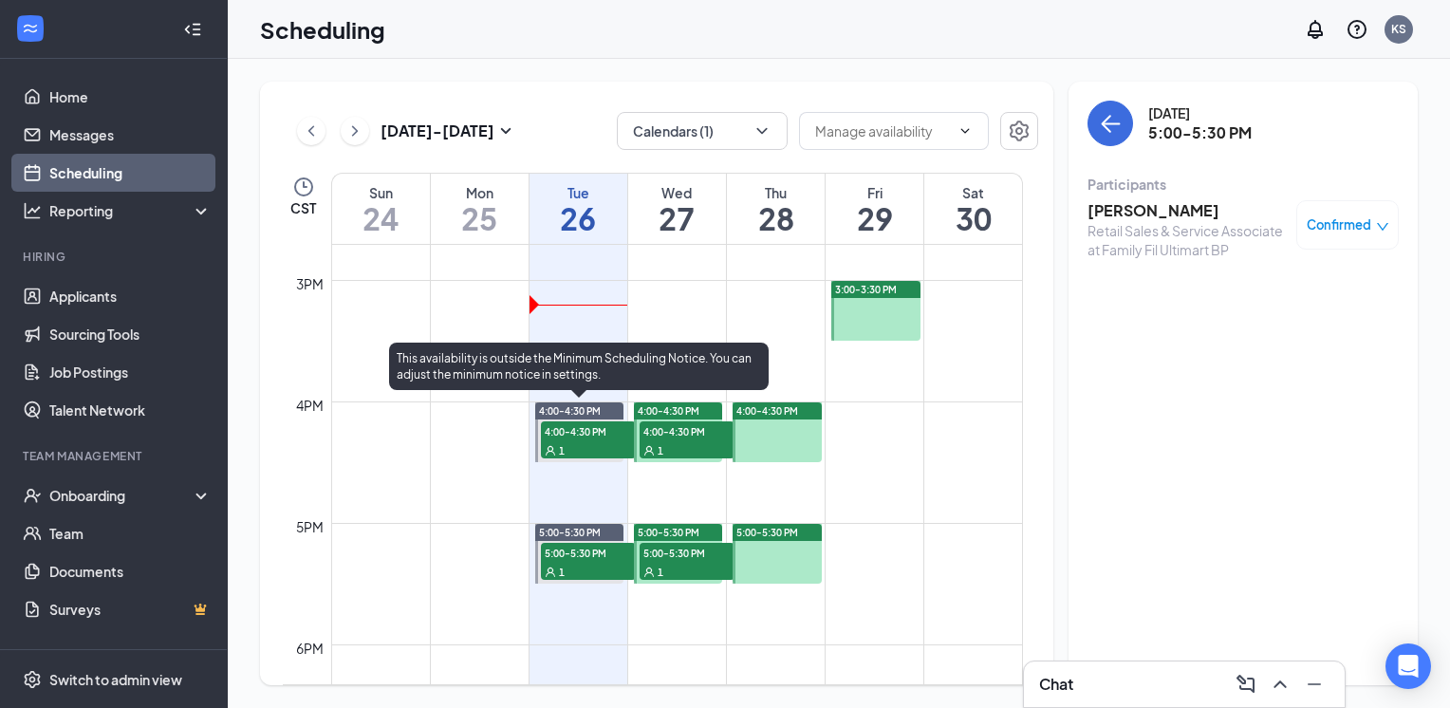
click at [585, 429] on span "4:00-4:30 PM" at bounding box center [588, 430] width 95 height 19
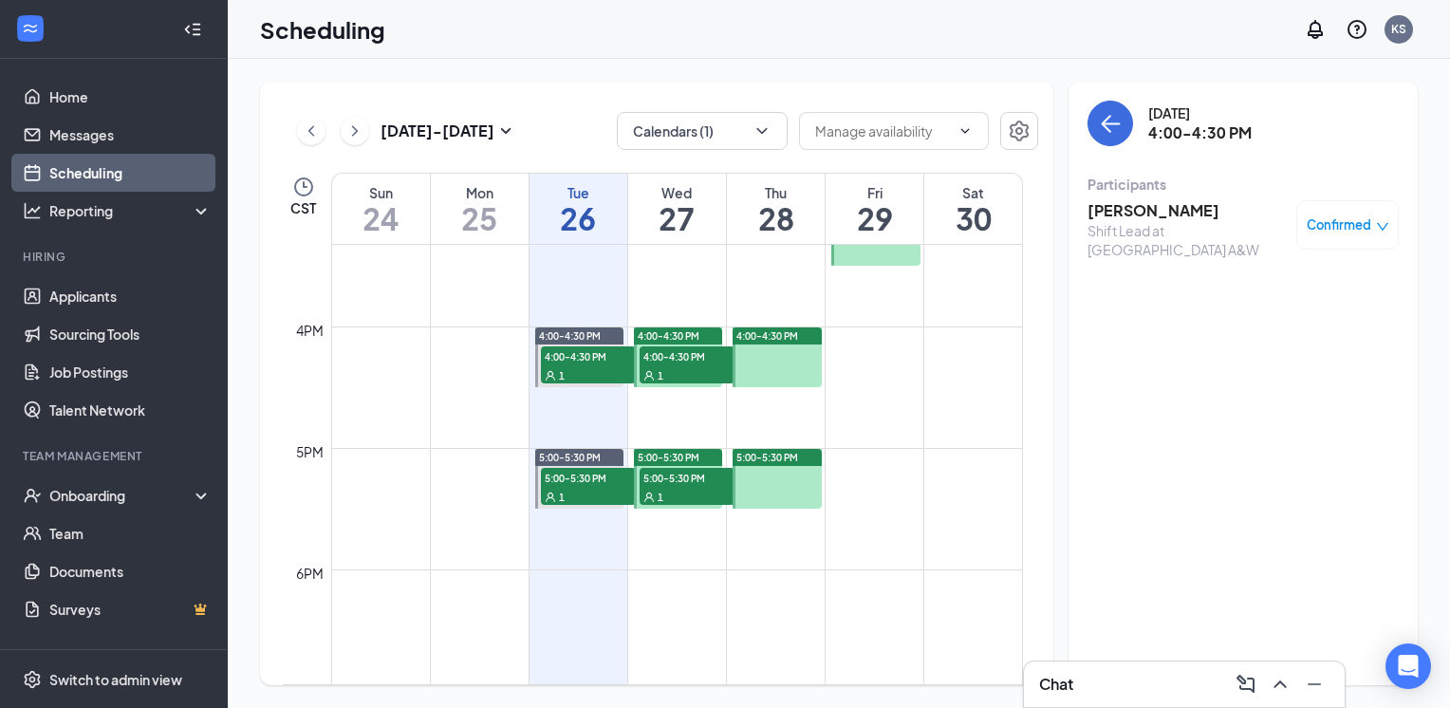
scroll to position [1856, 0]
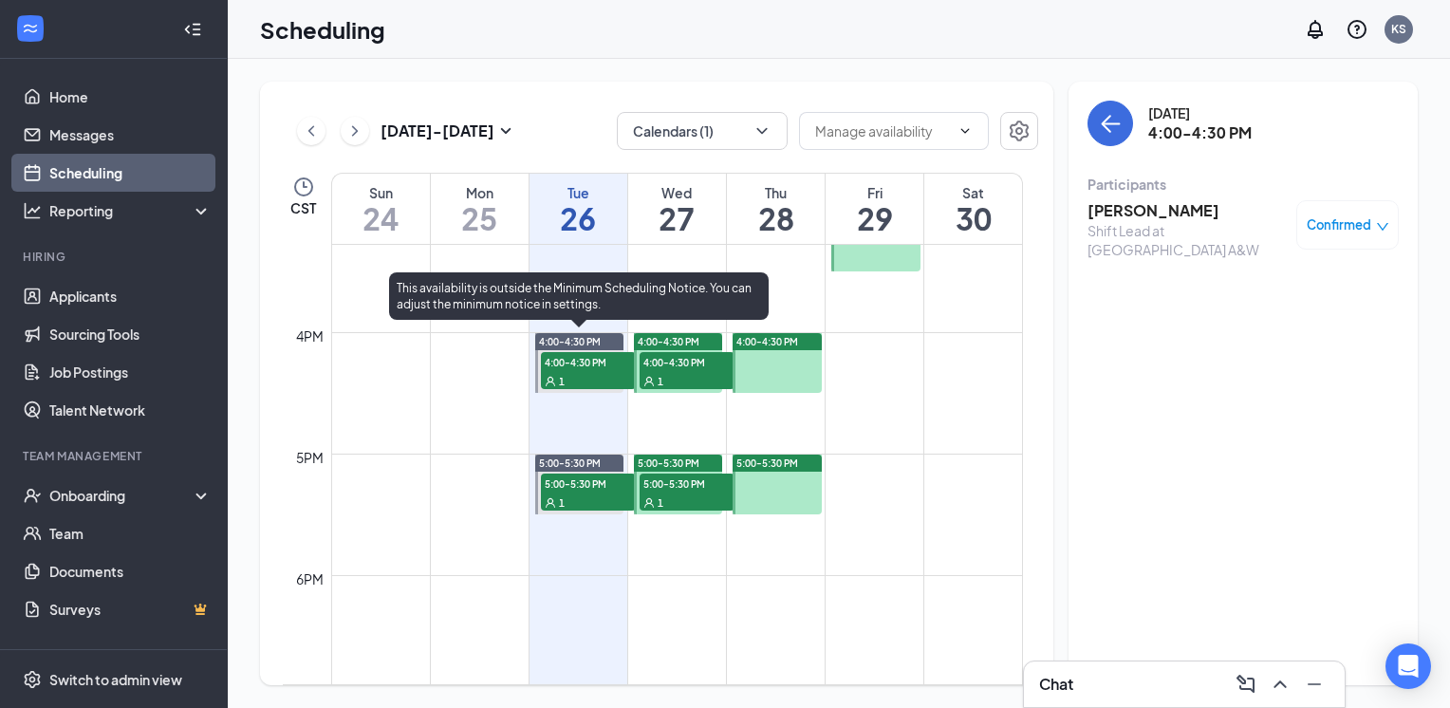
click at [610, 371] on div "1" at bounding box center [588, 380] width 95 height 19
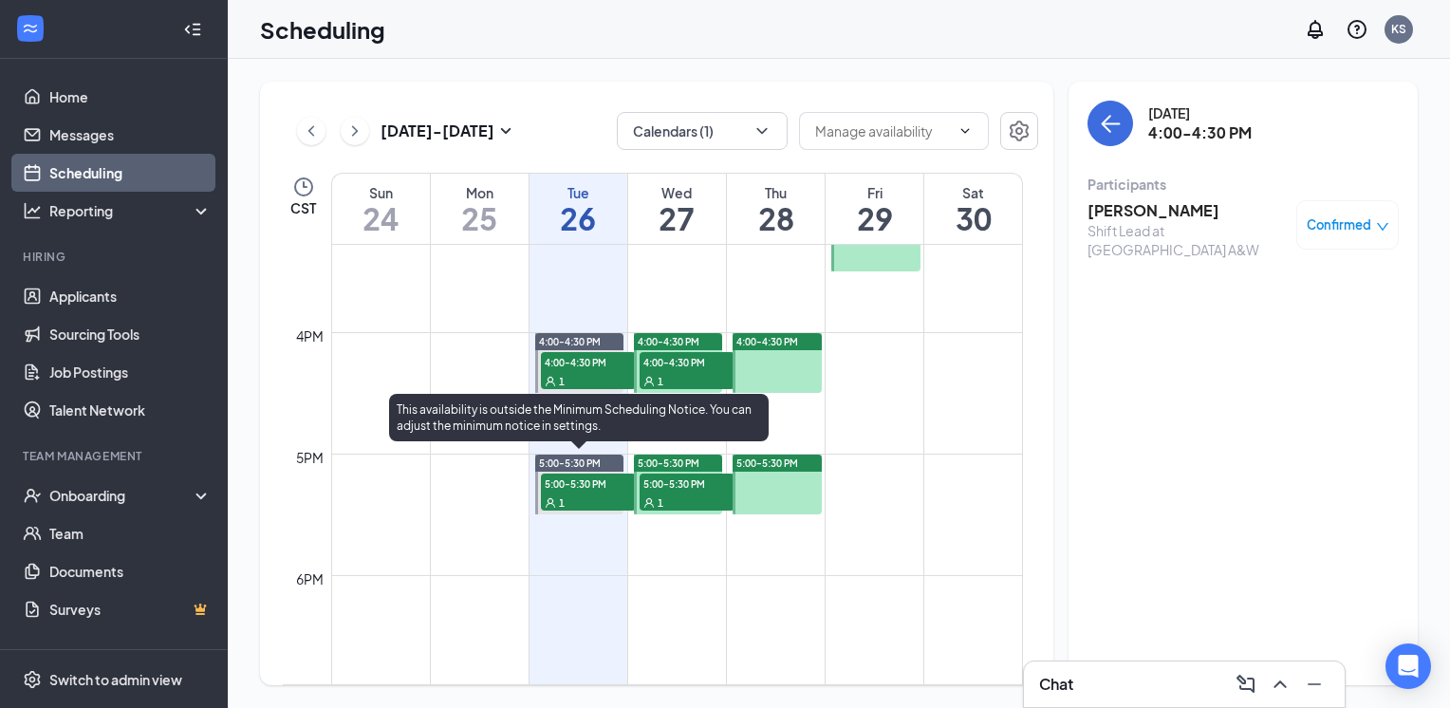
click at [581, 487] on span "5:00-5:30 PM" at bounding box center [588, 482] width 95 height 19
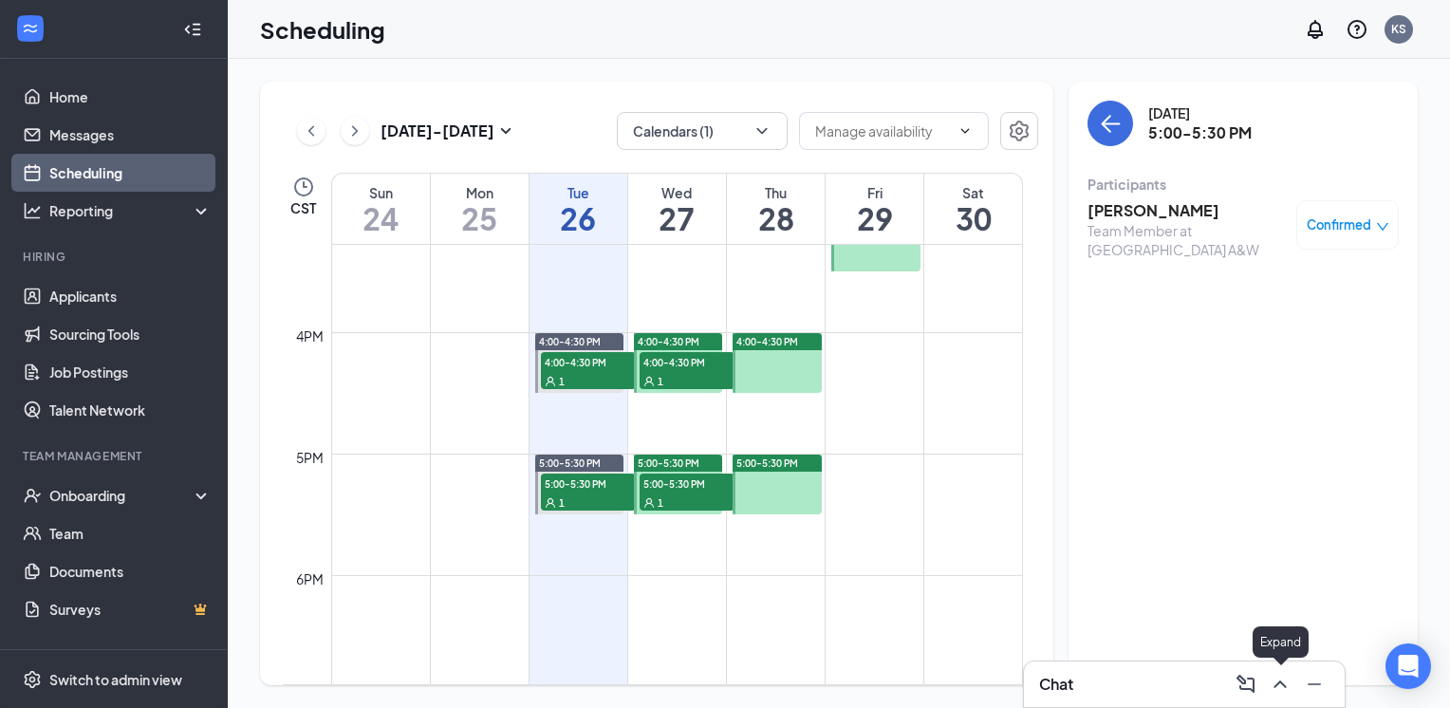
click at [1274, 678] on icon "ChevronUp" at bounding box center [1280, 684] width 23 height 23
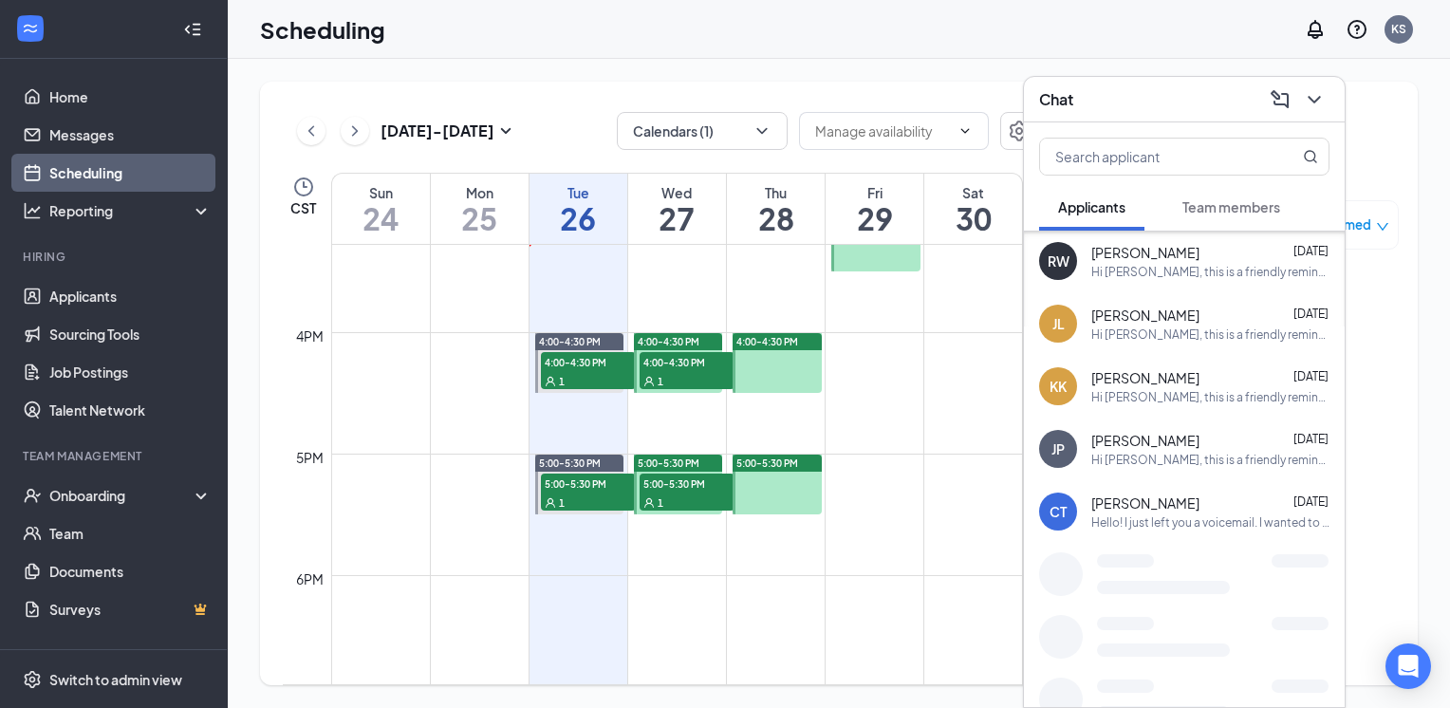
scroll to position [967, 0]
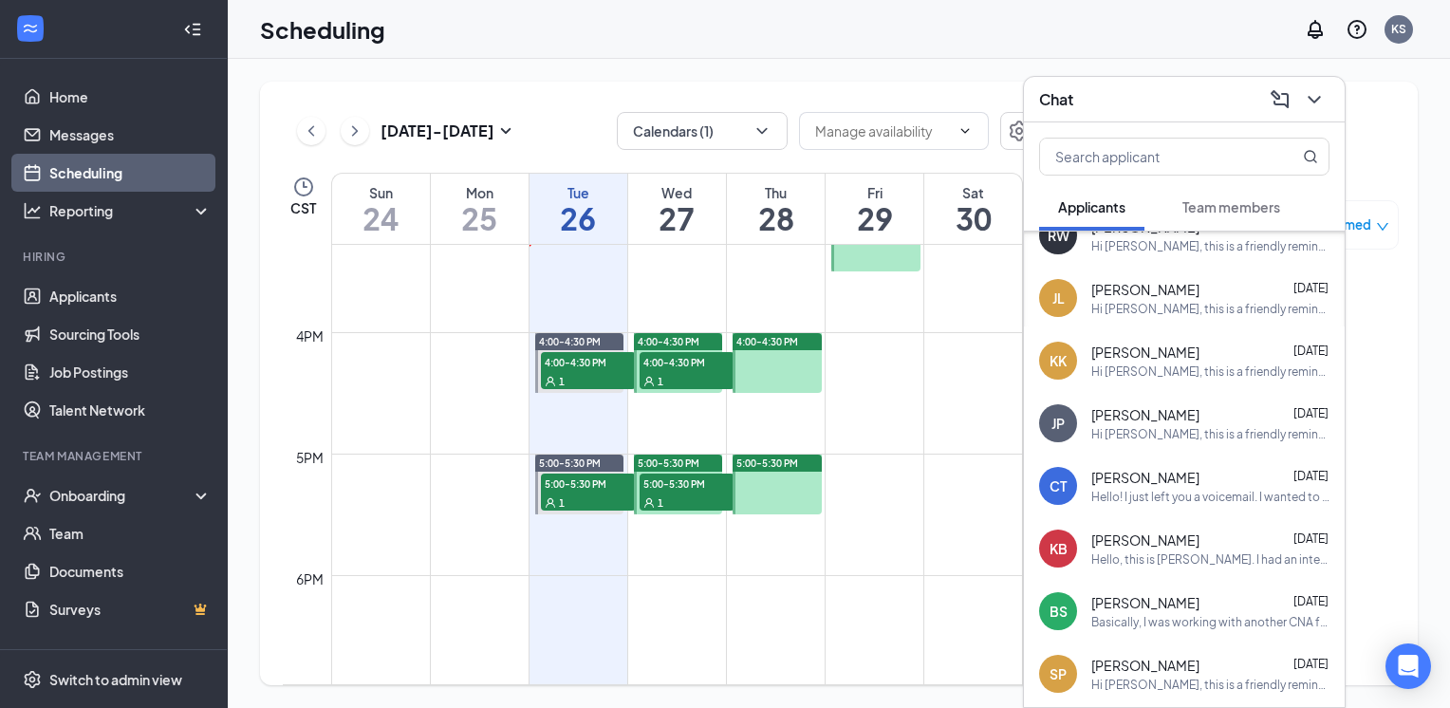
click at [1201, 476] on div "Cadence Taylor Aug 13" at bounding box center [1210, 477] width 238 height 19
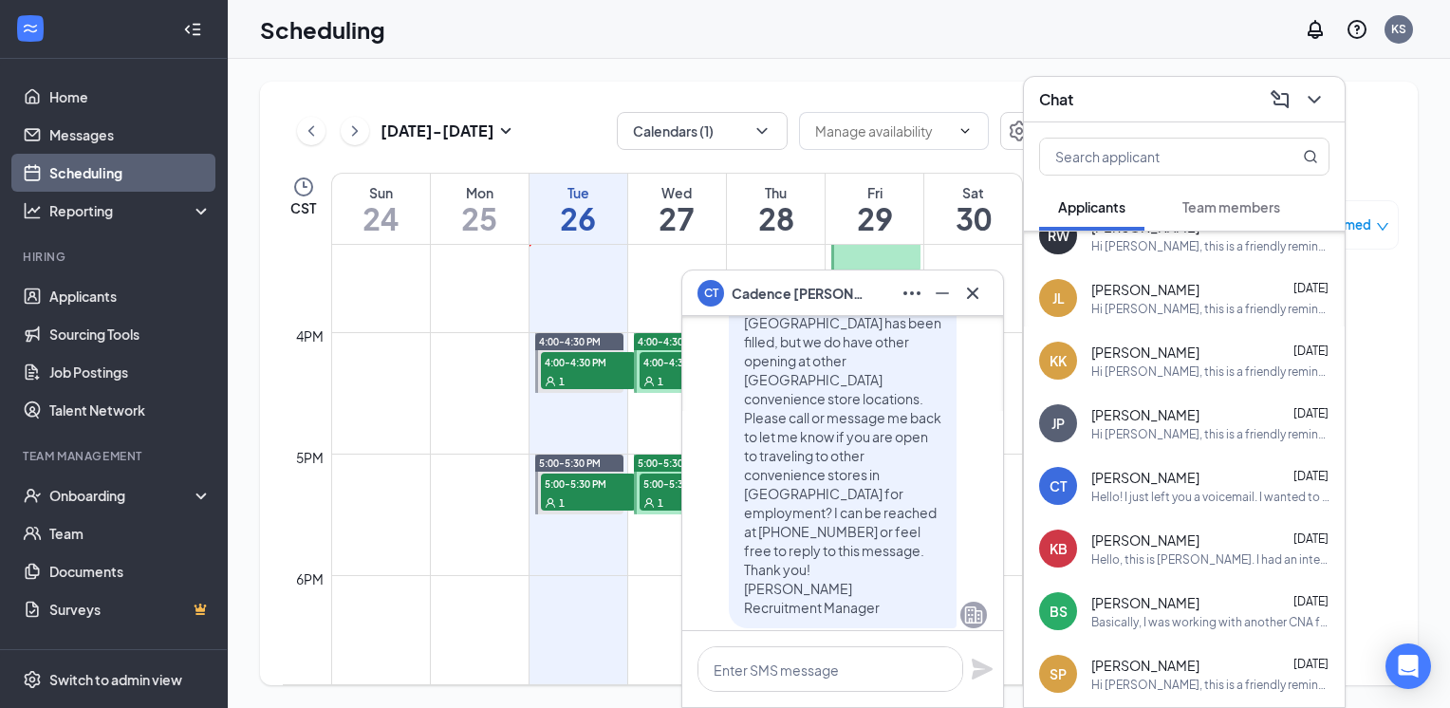
scroll to position [0, 0]
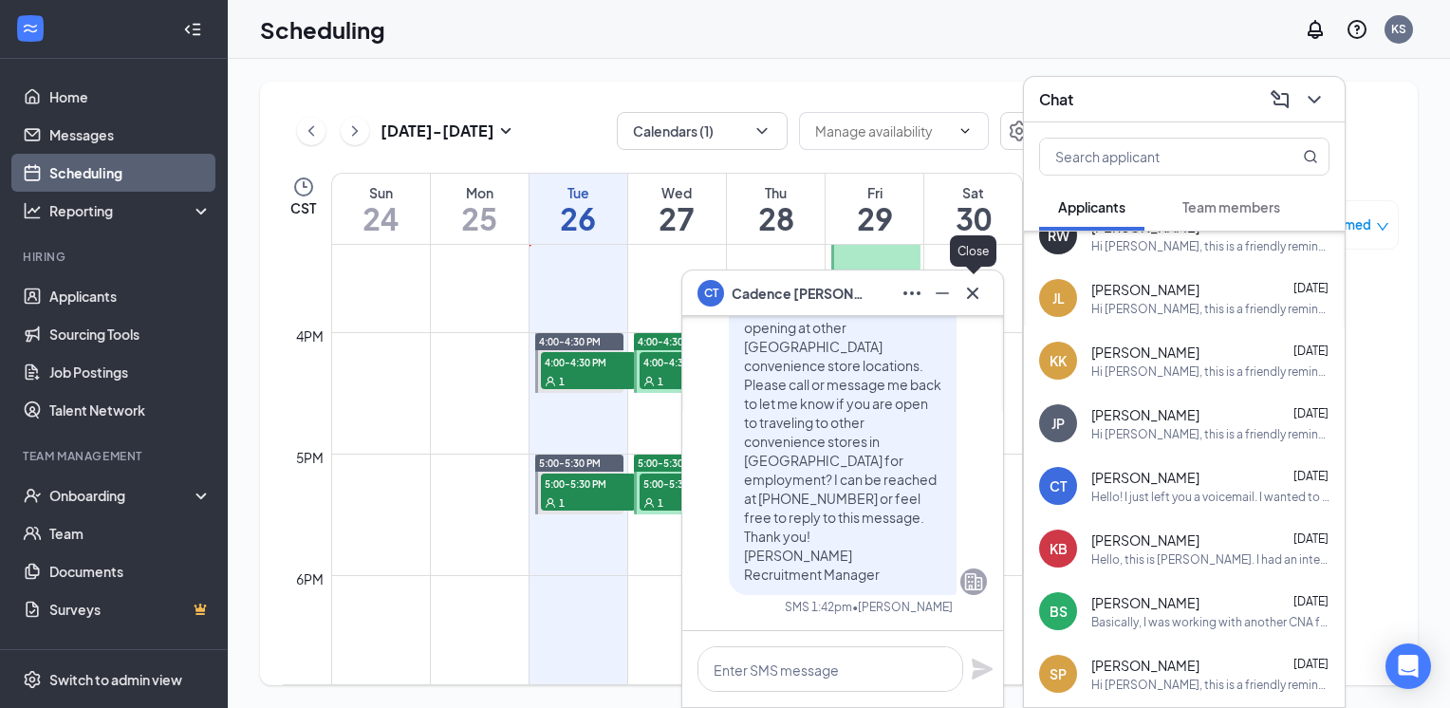
click at [976, 295] on icon "Cross" at bounding box center [972, 293] width 23 height 23
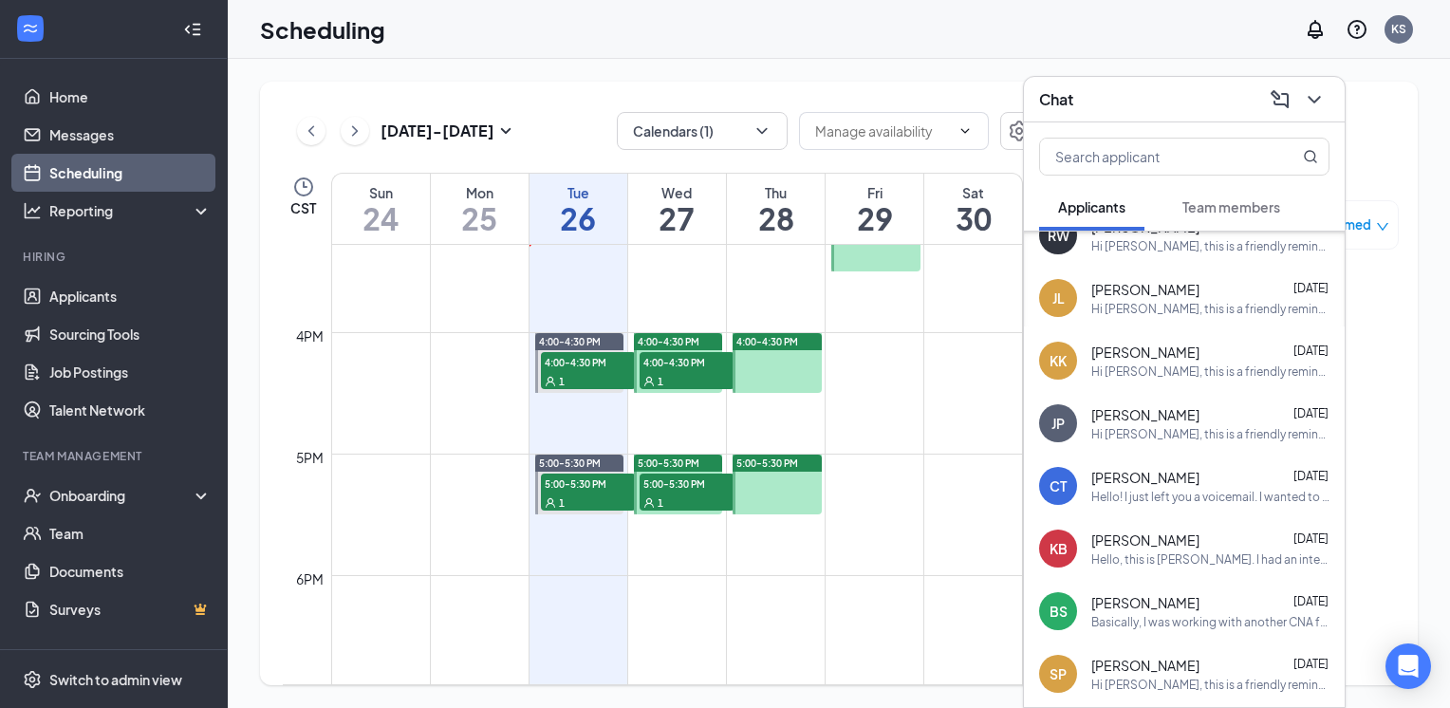
click at [1171, 617] on div "Basically, I was working with another CNA for in home care. We would work toget…" at bounding box center [1210, 622] width 238 height 16
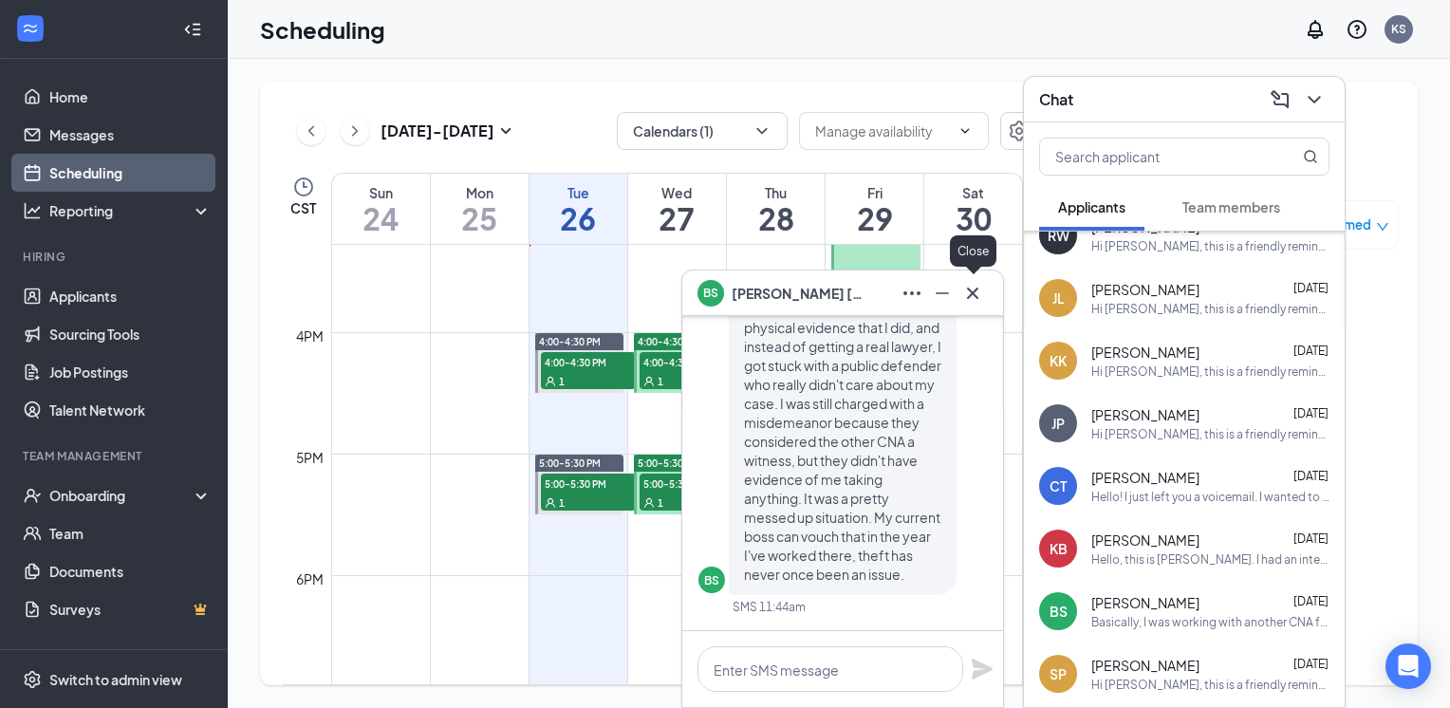
click at [982, 294] on icon "Cross" at bounding box center [972, 293] width 23 height 23
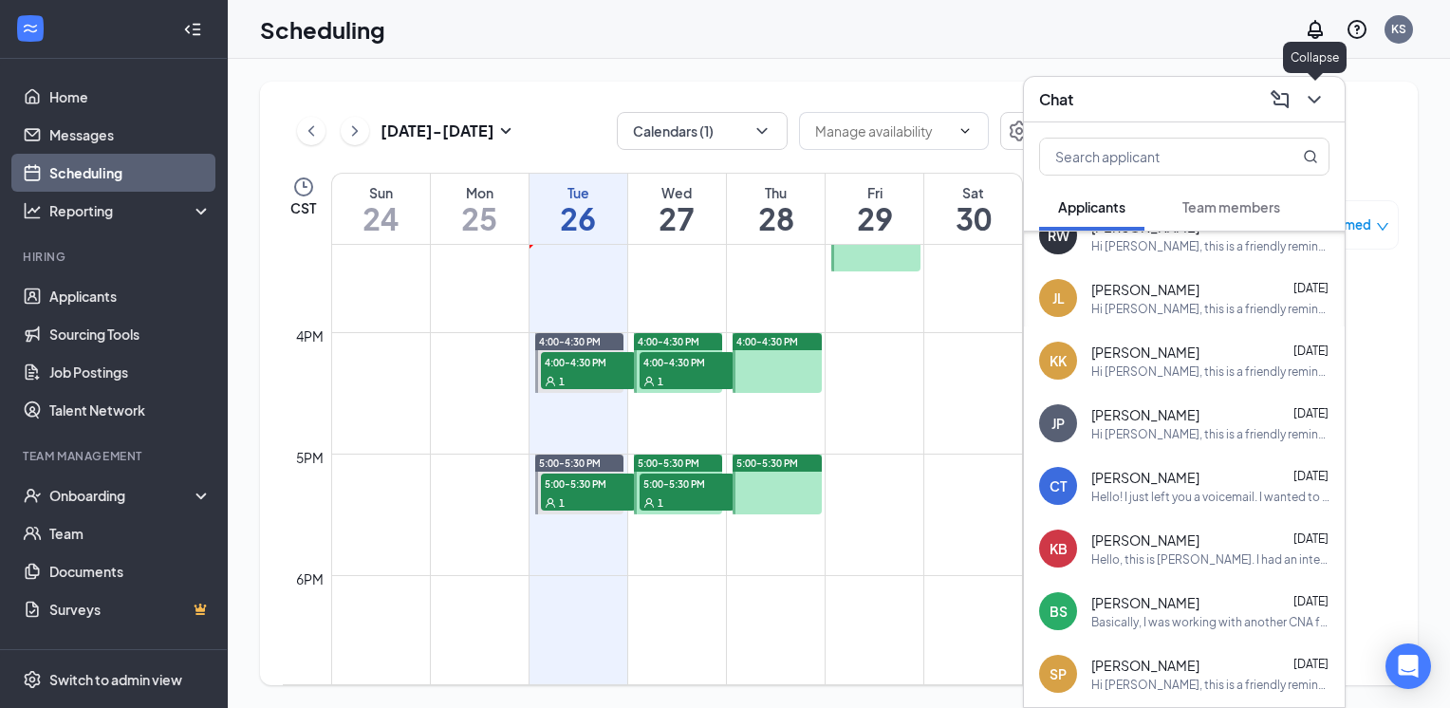
click at [1315, 95] on icon "ChevronDown" at bounding box center [1314, 99] width 23 height 23
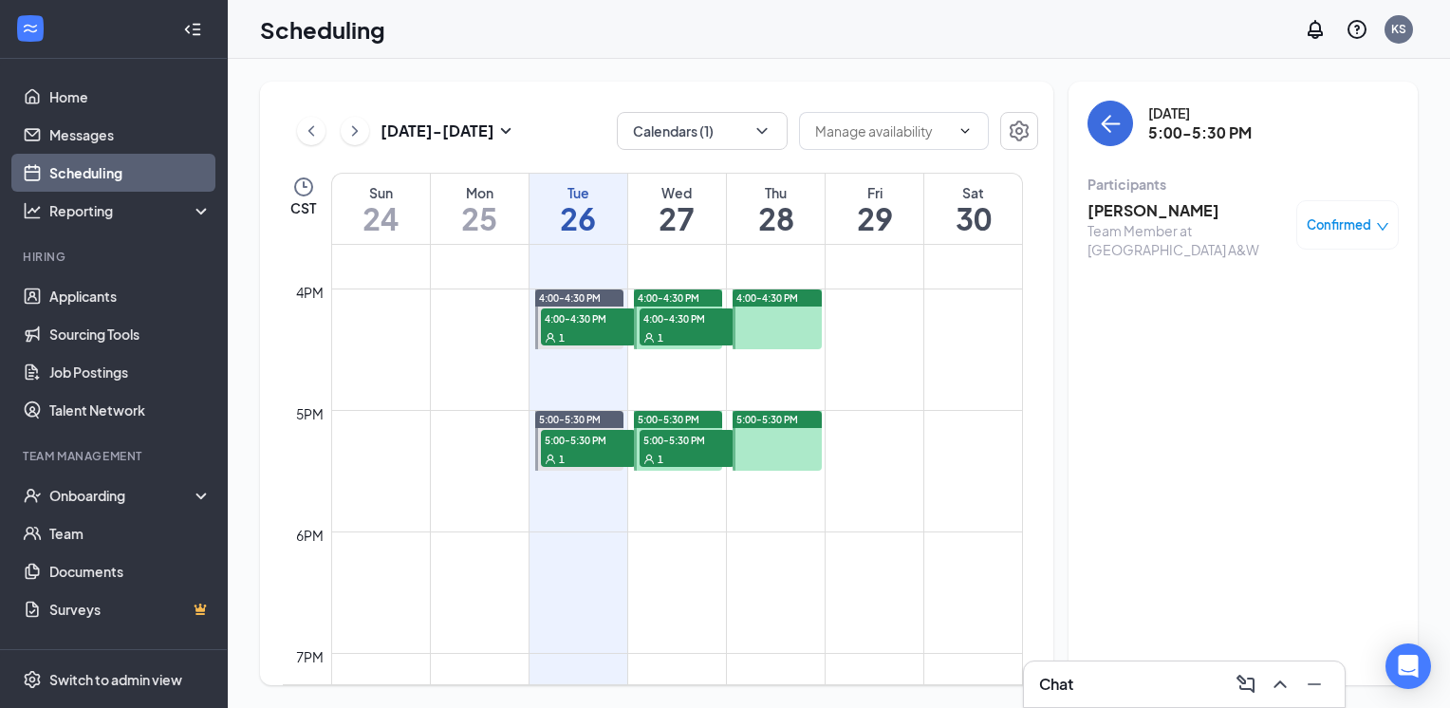
scroll to position [1856, 0]
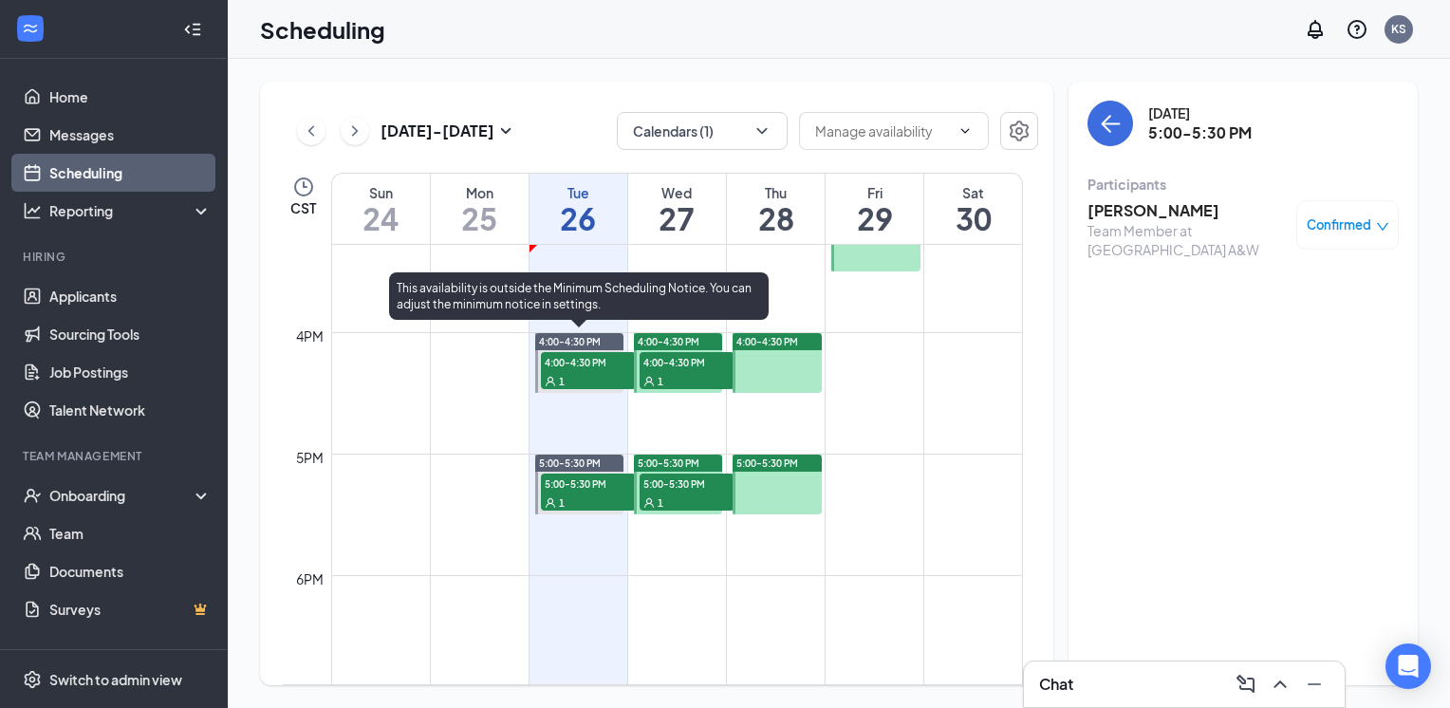
click at [566, 371] on div "1" at bounding box center [588, 380] width 95 height 19
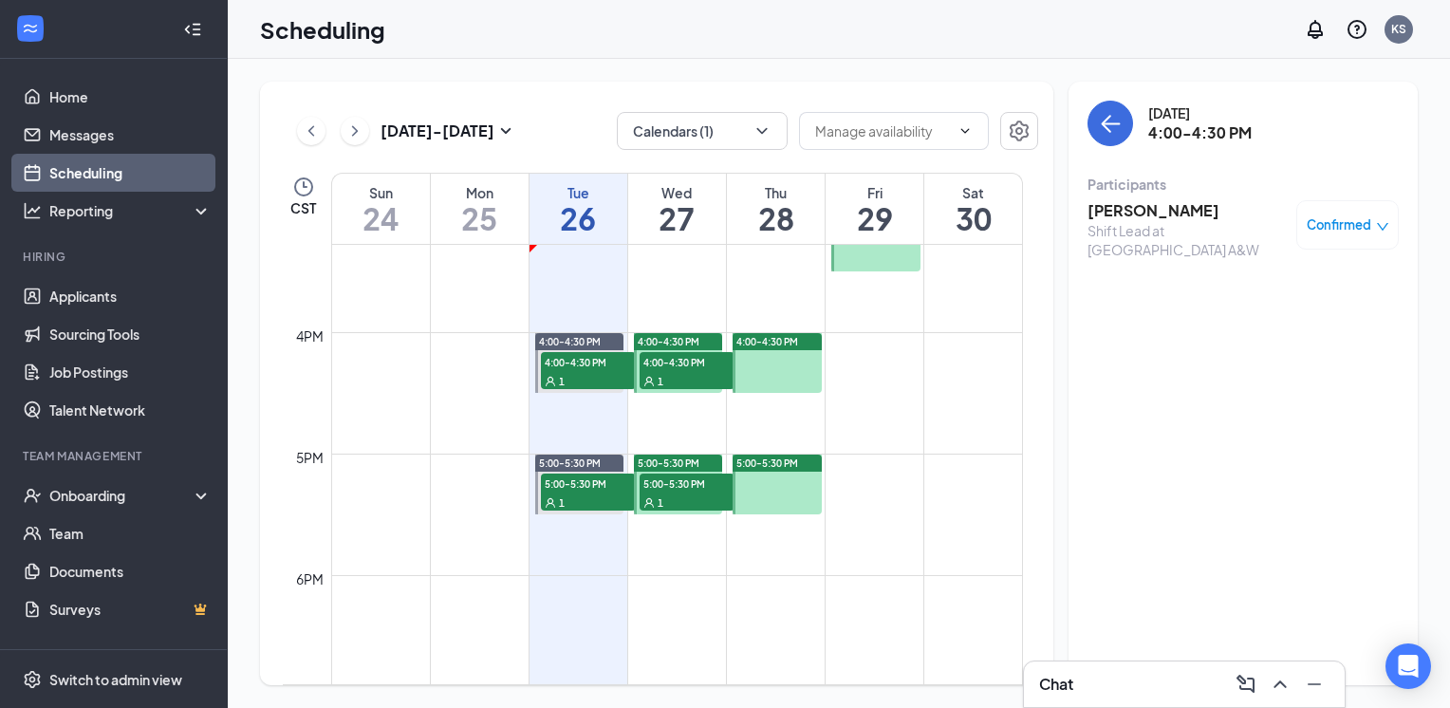
click at [1151, 210] on h3 "Madalyn Jones" at bounding box center [1186, 210] width 199 height 21
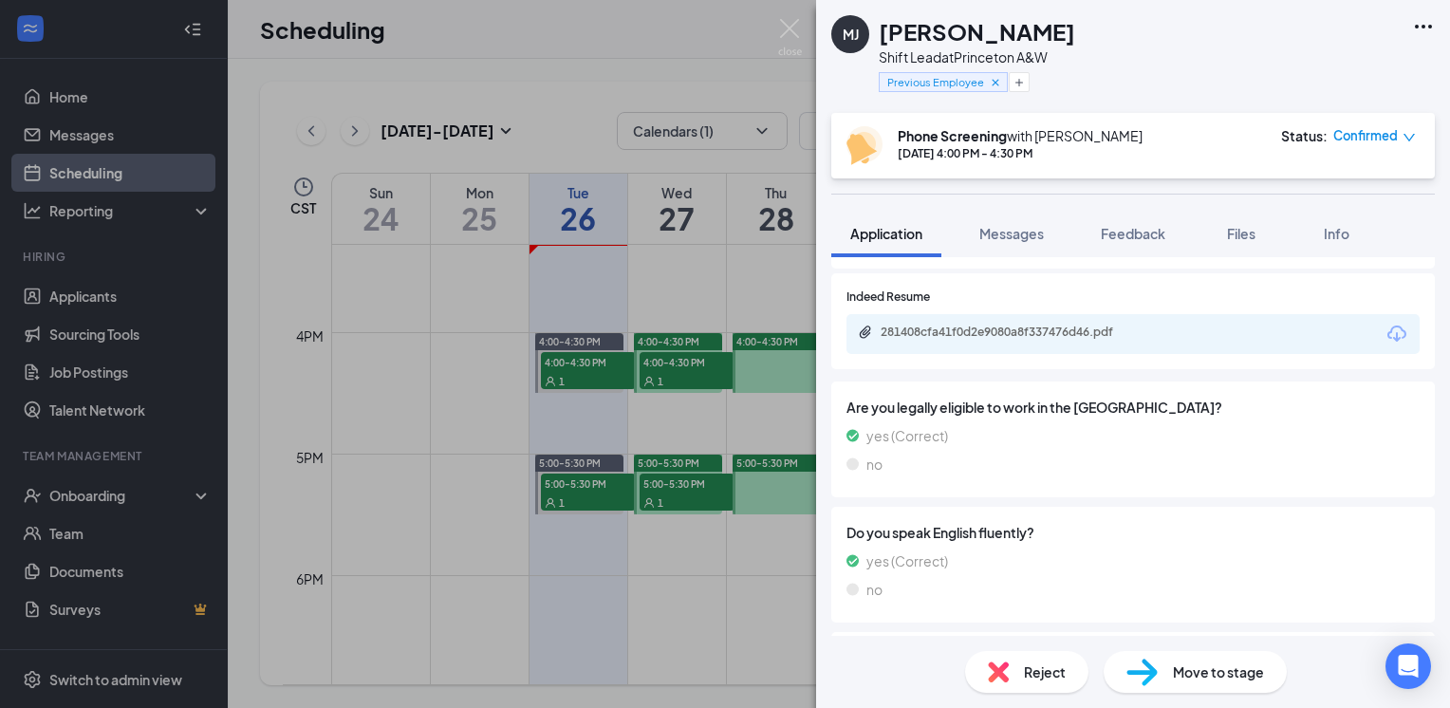
scroll to position [1803, 0]
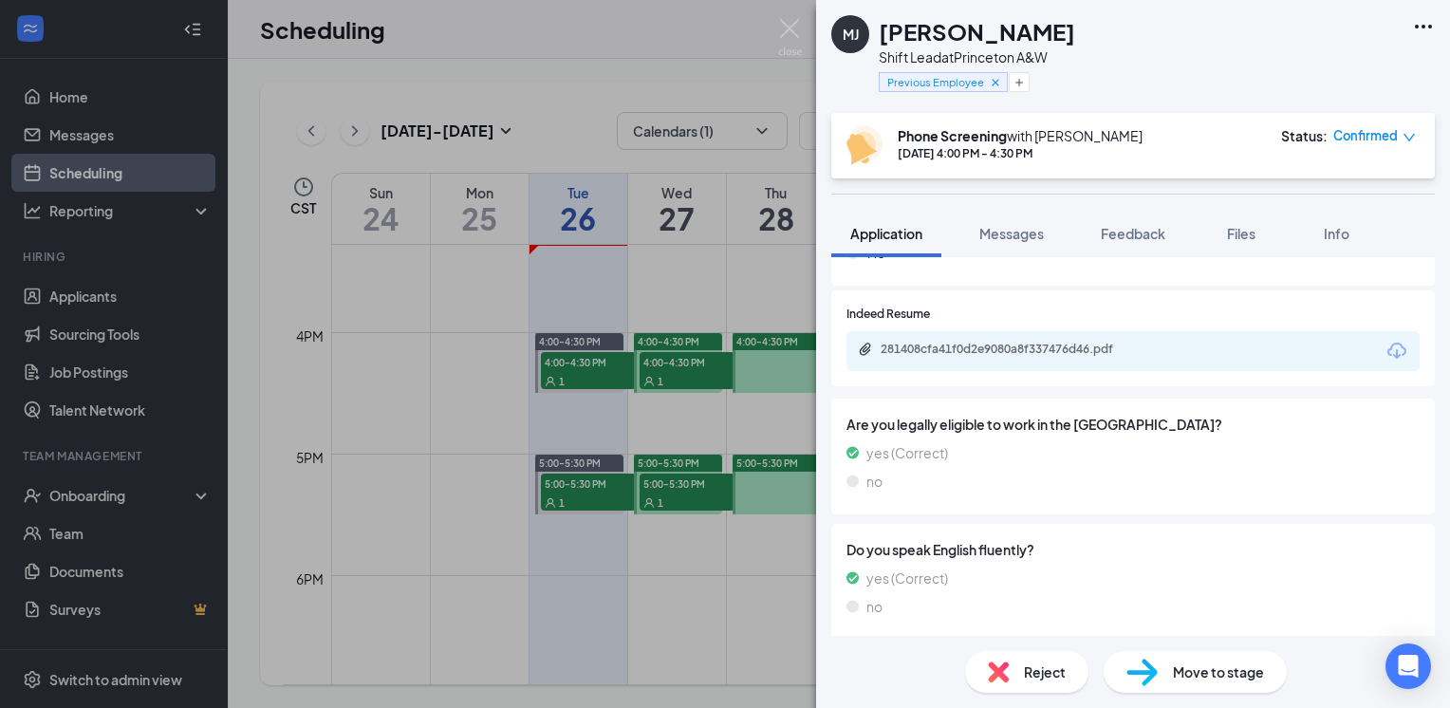
click at [1387, 346] on icon "Download" at bounding box center [1396, 351] width 19 height 16
click at [789, 23] on img at bounding box center [790, 37] width 24 height 37
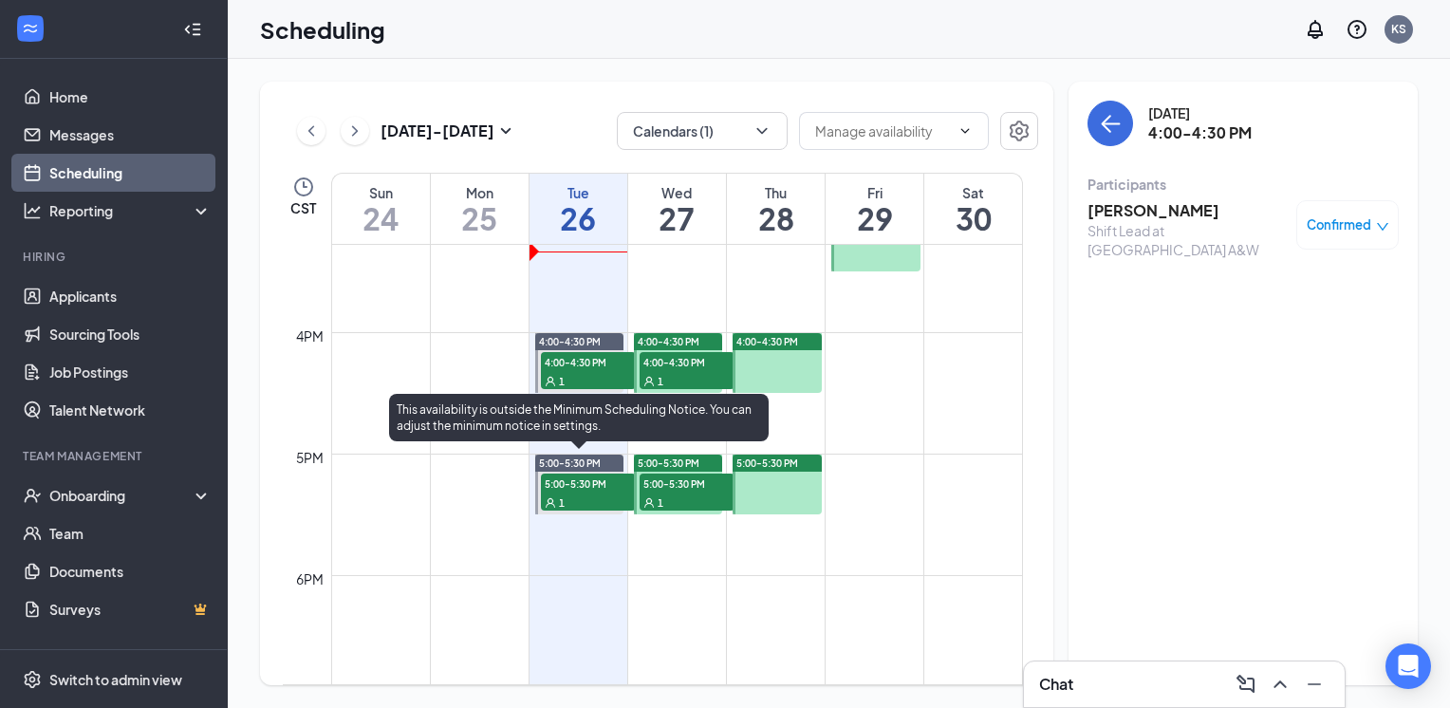
click at [592, 495] on div "1" at bounding box center [588, 501] width 95 height 19
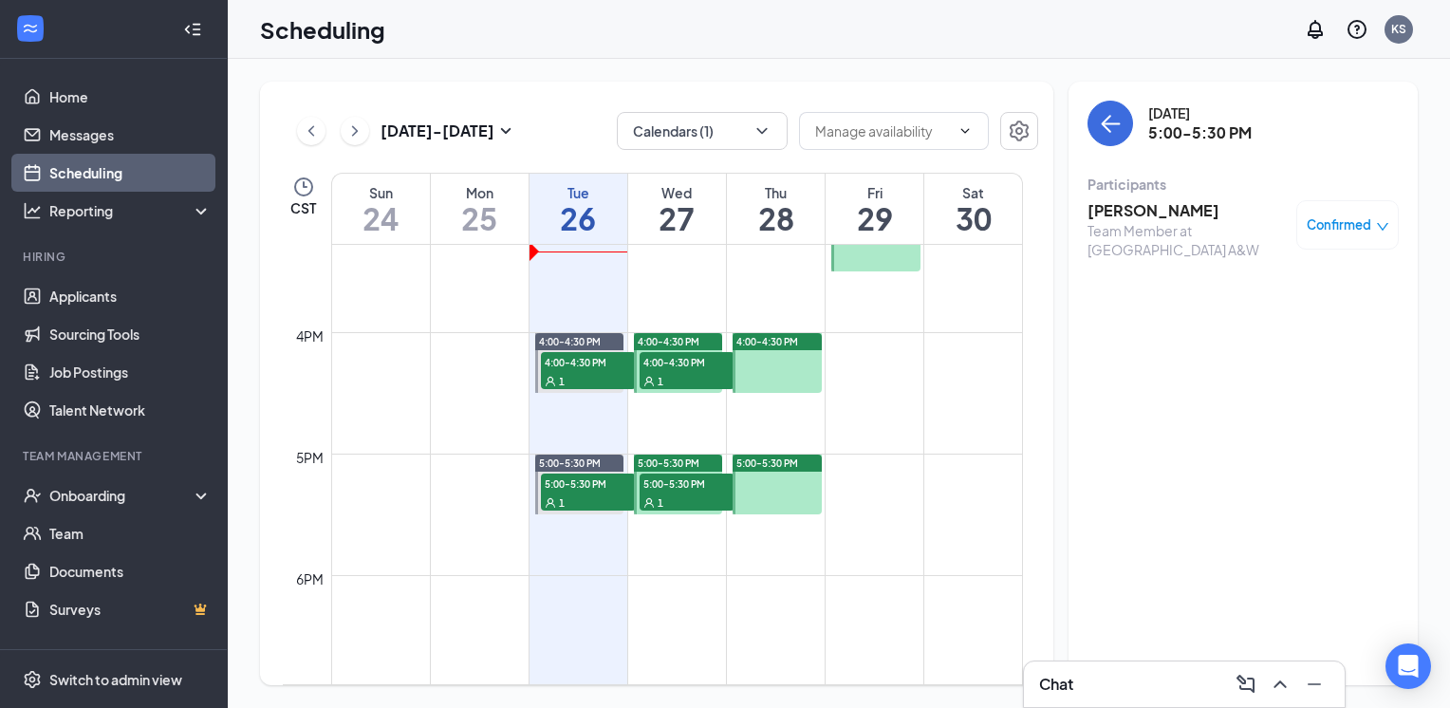
click at [1154, 214] on h3 "[PERSON_NAME]" at bounding box center [1186, 210] width 199 height 21
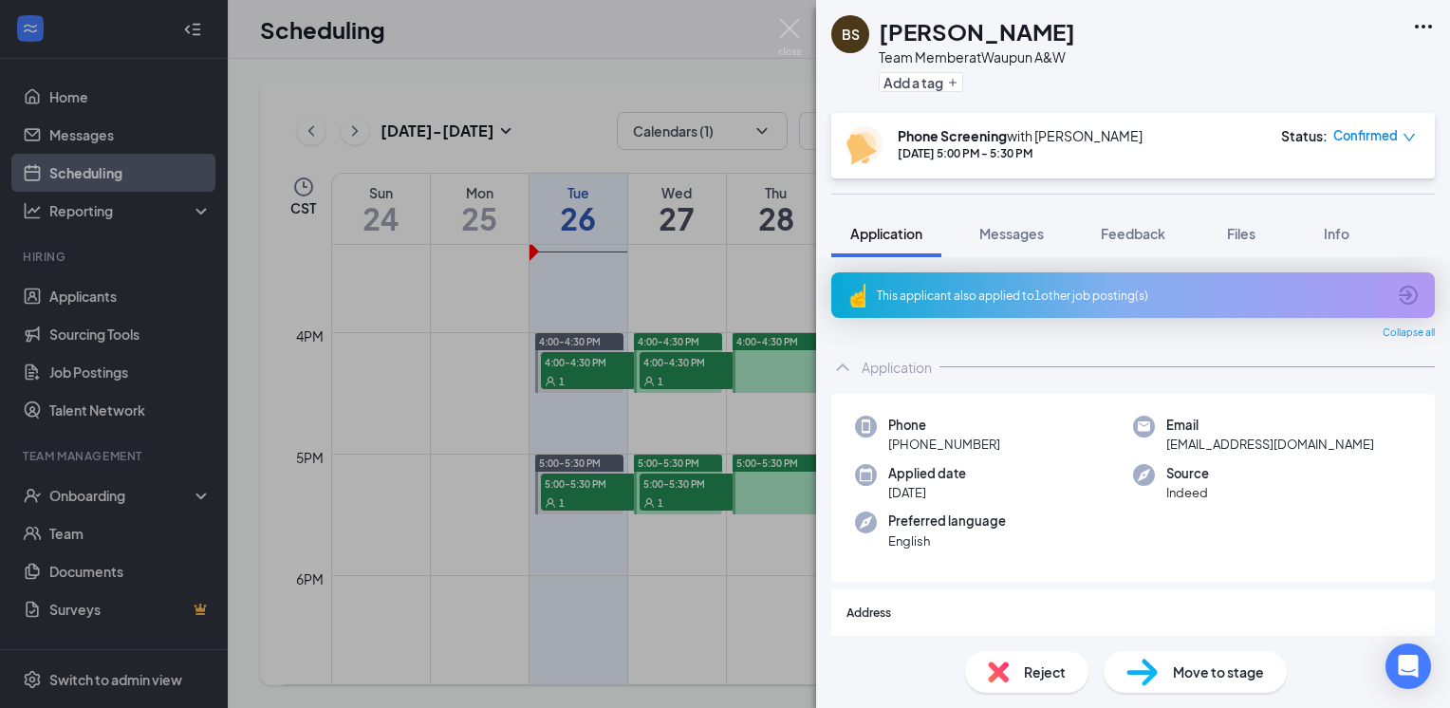
click at [1397, 297] on icon "ArrowCircle" at bounding box center [1408, 295] width 23 height 23
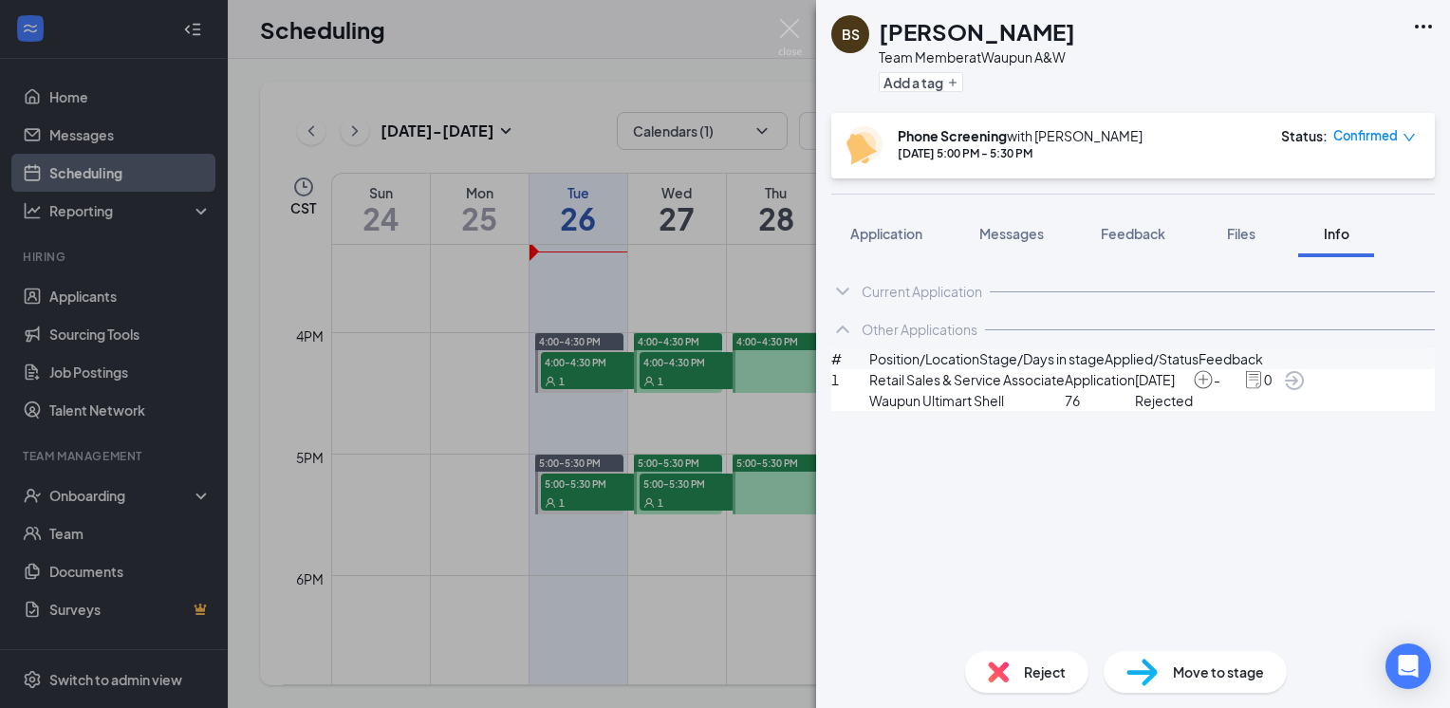
click at [1304, 390] on icon "ArrowCircle" at bounding box center [1294, 380] width 19 height 19
click at [871, 238] on span "Application" at bounding box center [886, 233] width 72 height 17
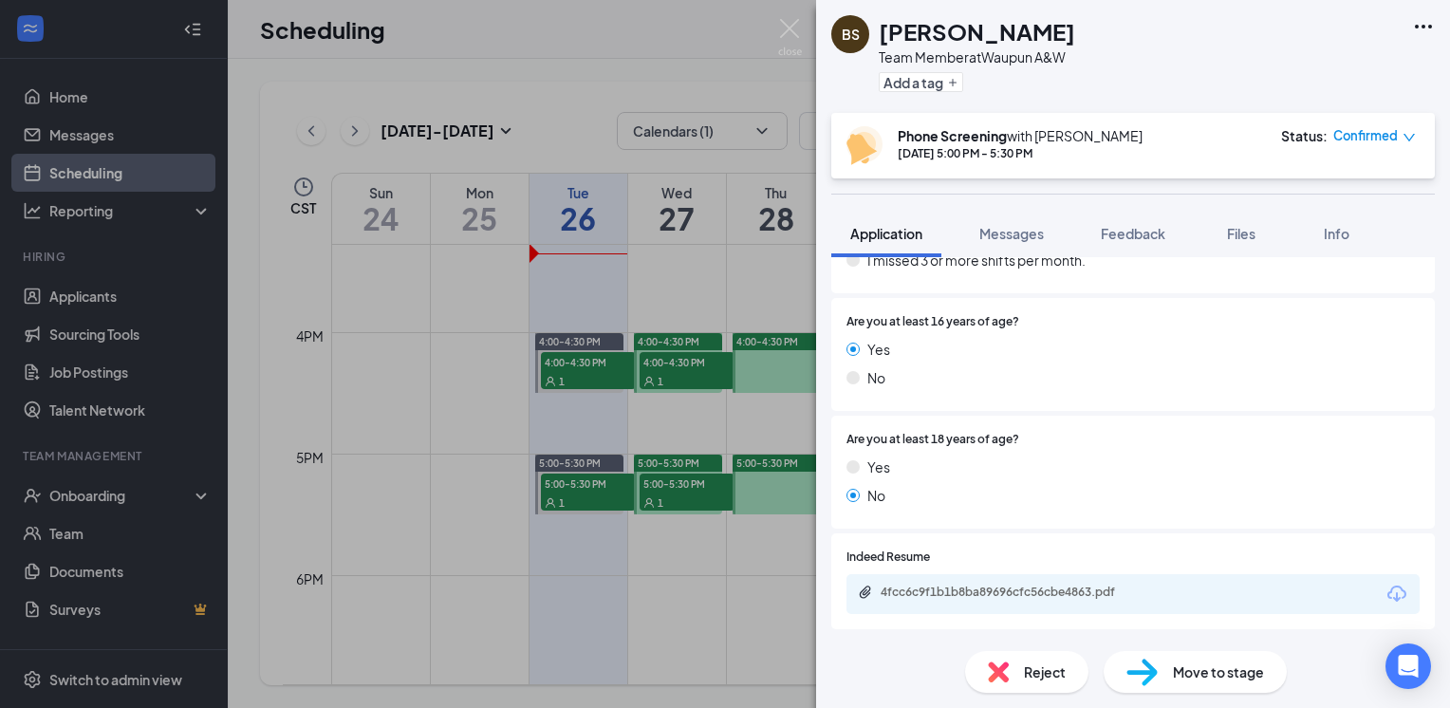
scroll to position [1803, 0]
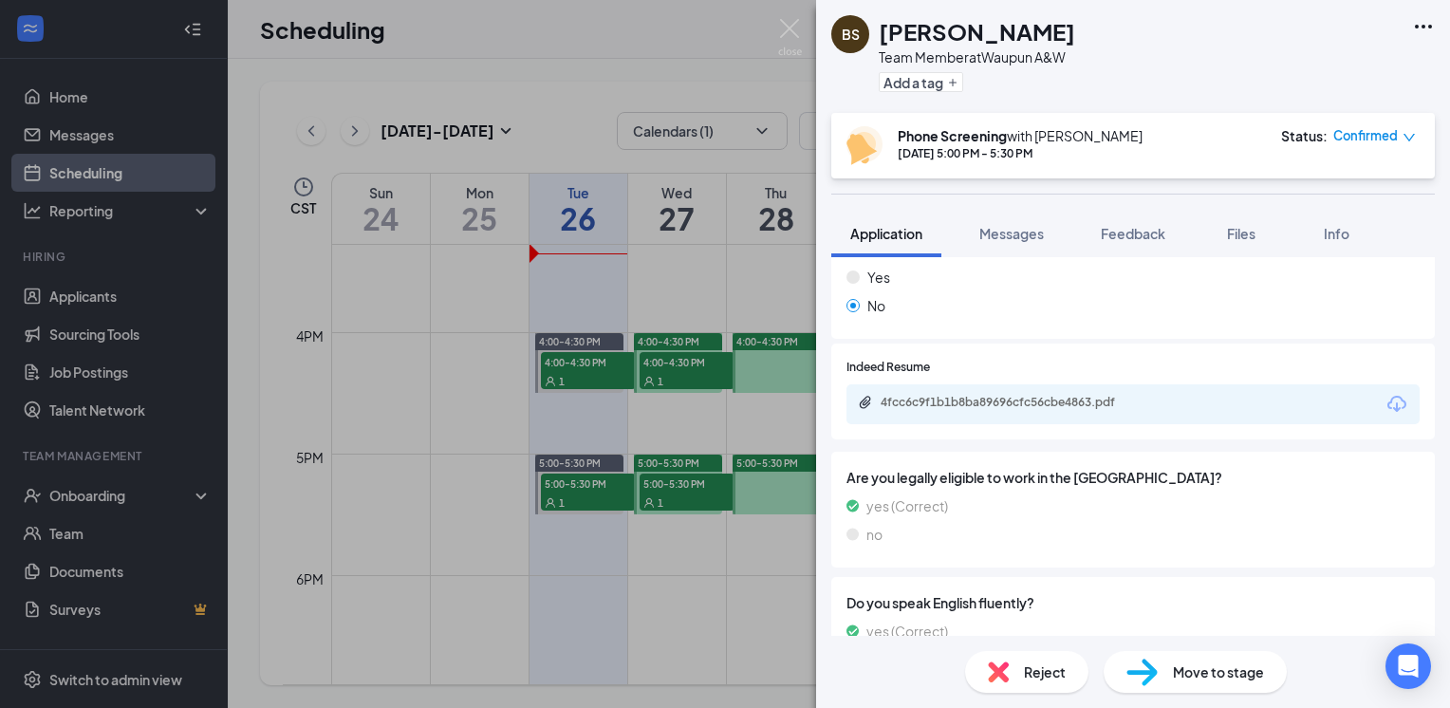
click at [1386, 408] on icon "Download" at bounding box center [1396, 404] width 23 height 23
